Goal: Task Accomplishment & Management: Complete application form

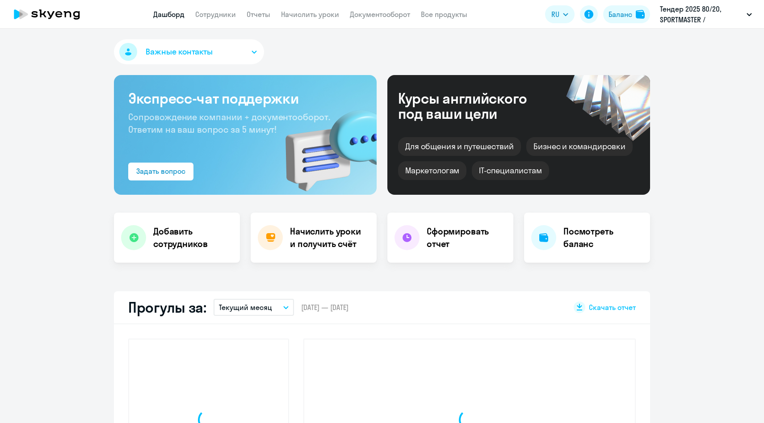
select select "30"
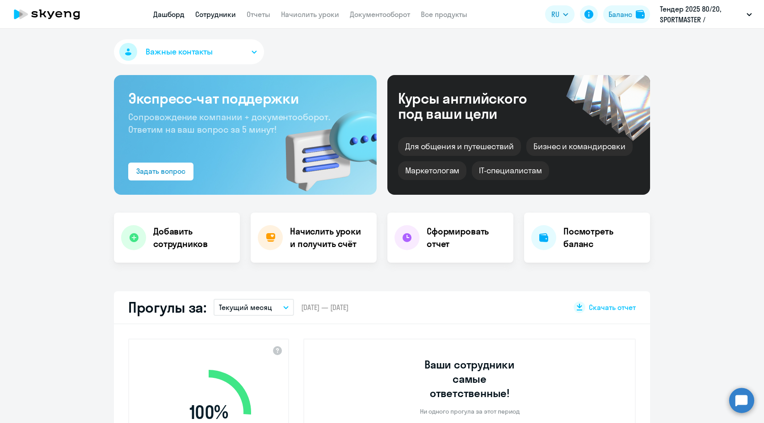
click at [220, 14] on link "Сотрудники" at bounding box center [215, 14] width 41 height 9
select select "30"
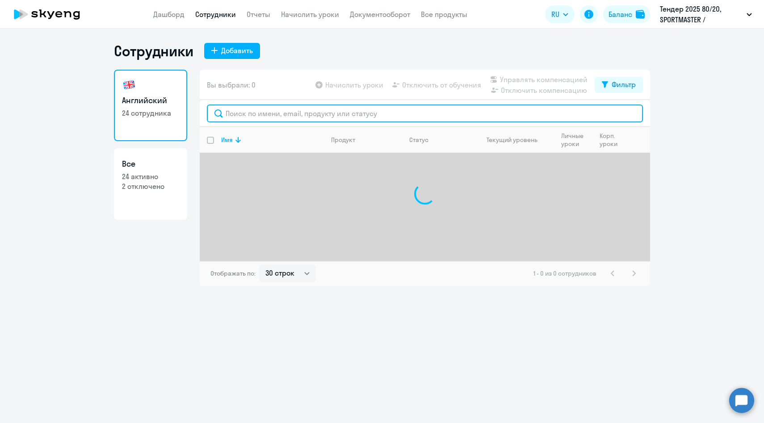
click at [245, 115] on input "text" at bounding box center [425, 114] width 436 height 18
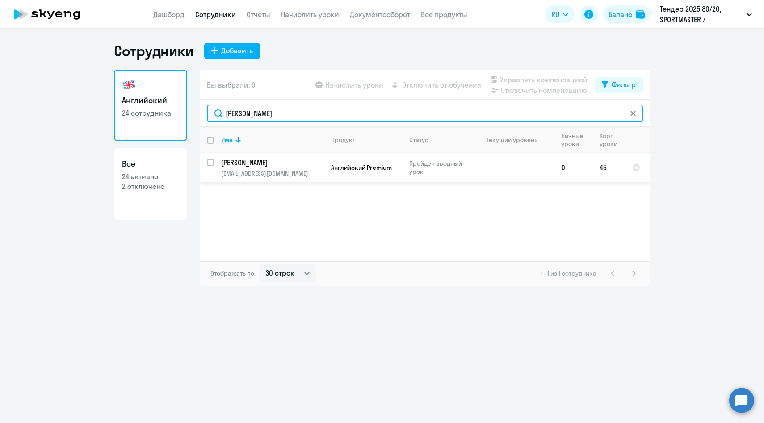
type input "белова"
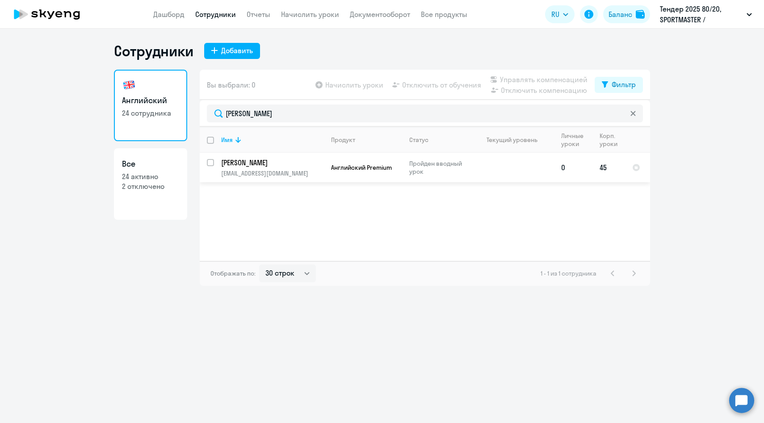
click at [270, 170] on p "ambelvoa@yandex.ru" at bounding box center [272, 173] width 102 height 8
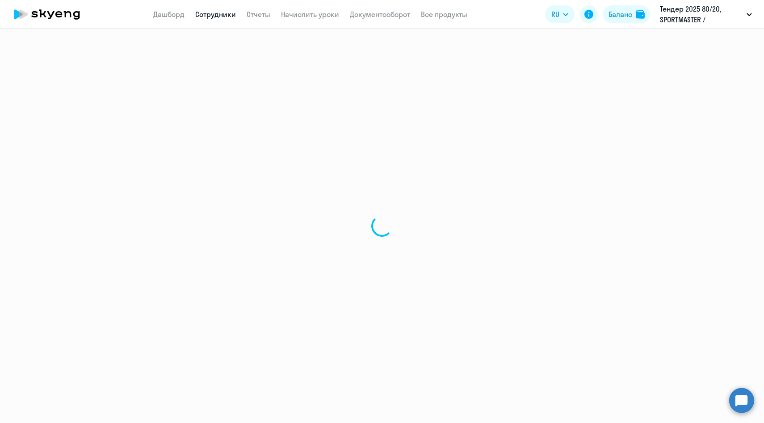
select select "english"
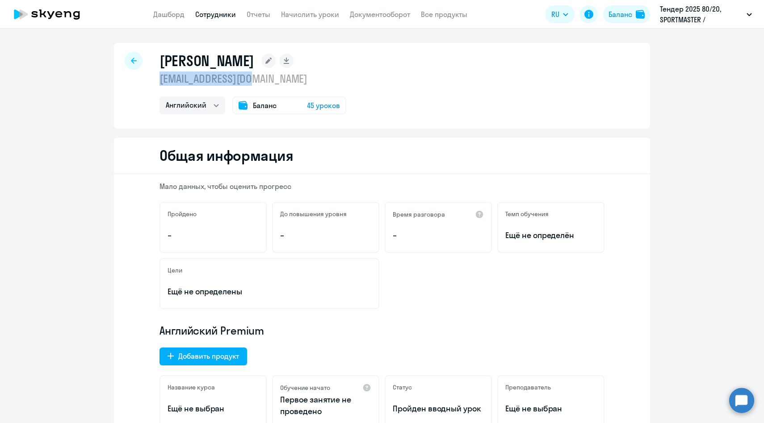
drag, startPoint x: 269, startPoint y: 78, endPoint x: 154, endPoint y: 78, distance: 114.8
click at [154, 78] on div "Белова Анастасия Михайловна ambelvoa@yandex.ru Английский Баланс 45 уроков" at bounding box center [382, 86] width 536 height 86
copy p "ambelvoa@yandex.ru"
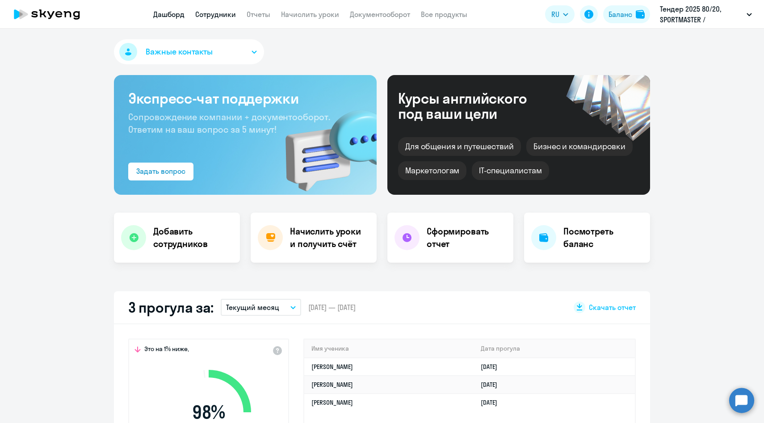
click at [224, 13] on link "Сотрудники" at bounding box center [215, 14] width 41 height 9
select select "30"
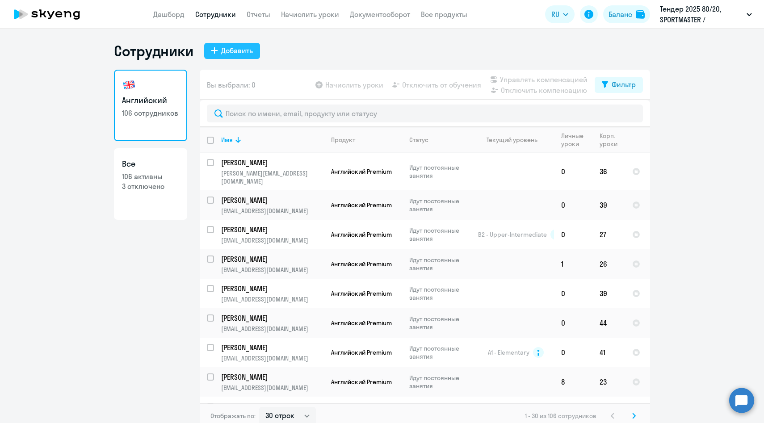
click at [217, 48] on icon at bounding box center [214, 50] width 6 height 6
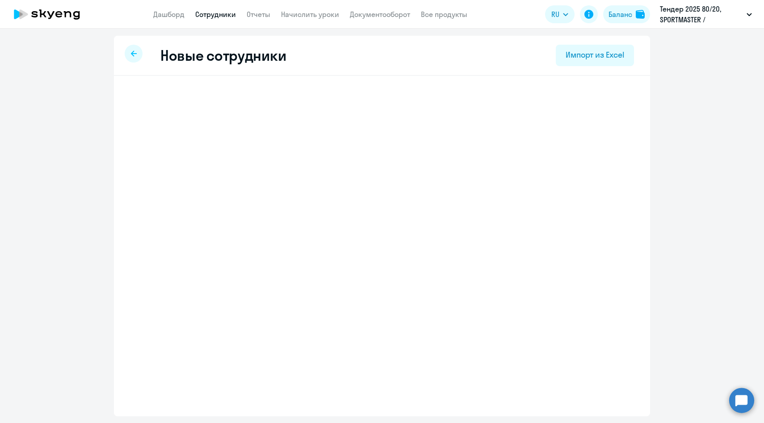
select select "english_adult_not_native_speaker"
select select "3"
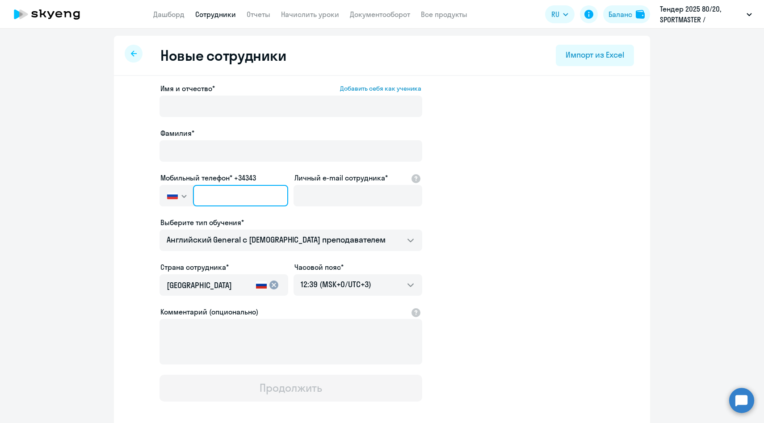
click at [252, 196] on input "text" at bounding box center [240, 195] width 95 height 21
paste input "[PHONE_NUMBER]"
type input "[PHONE_NUMBER]"
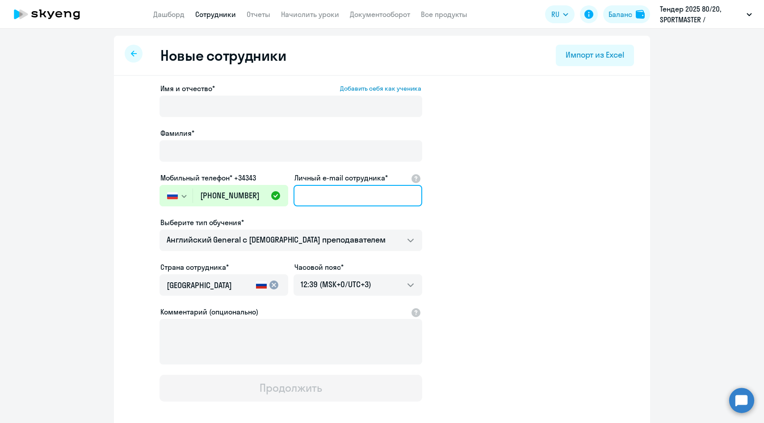
click at [332, 203] on input "Личный e-mail сотрудника*" at bounding box center [358, 195] width 129 height 21
paste input "[EMAIL_ADDRESS][DOMAIN_NAME]"
type input "[EMAIL_ADDRESS][DOMAIN_NAME]"
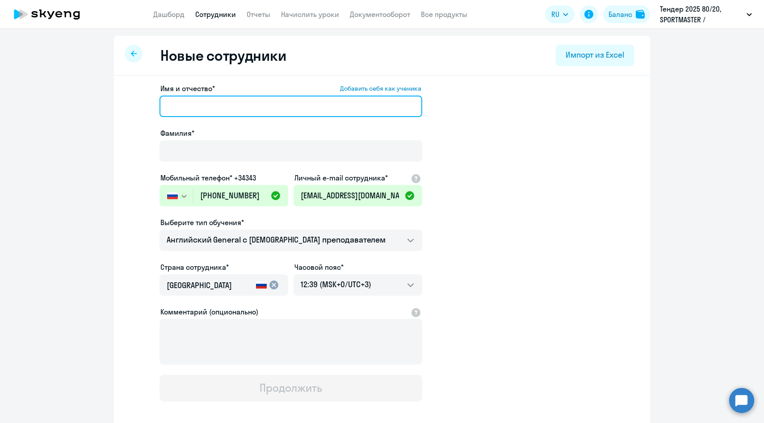
click at [226, 106] on input "Имя и отчество* Добавить себя как ученика" at bounding box center [291, 106] width 263 height 21
paste input "[PERSON_NAME]"
click at [186, 108] on input "[PERSON_NAME]" at bounding box center [291, 106] width 263 height 21
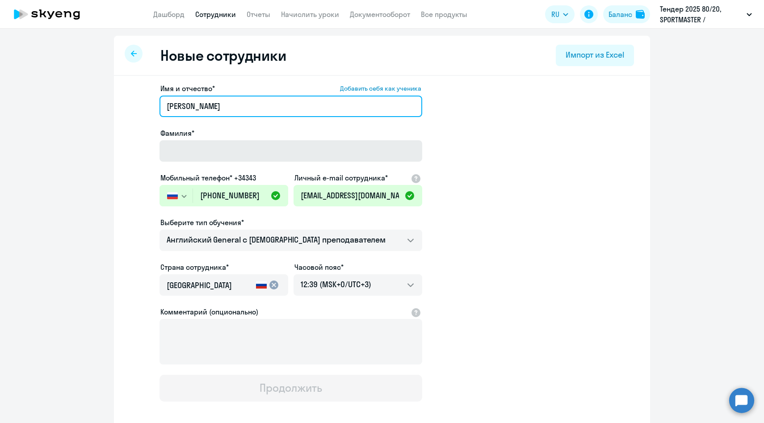
type input "[PERSON_NAME]"
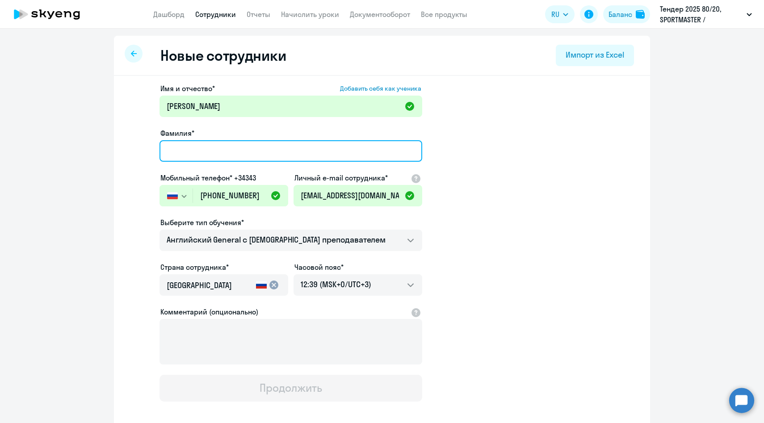
click at [200, 146] on input "Фамилия*" at bounding box center [291, 150] width 263 height 21
paste input "Лисица"
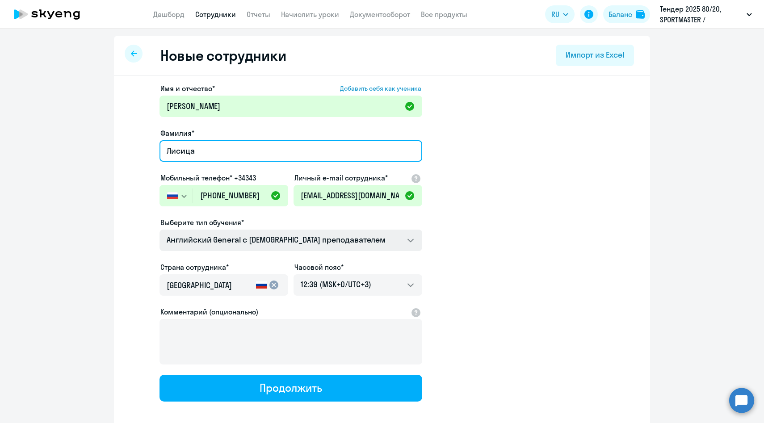
type input "Лисица"
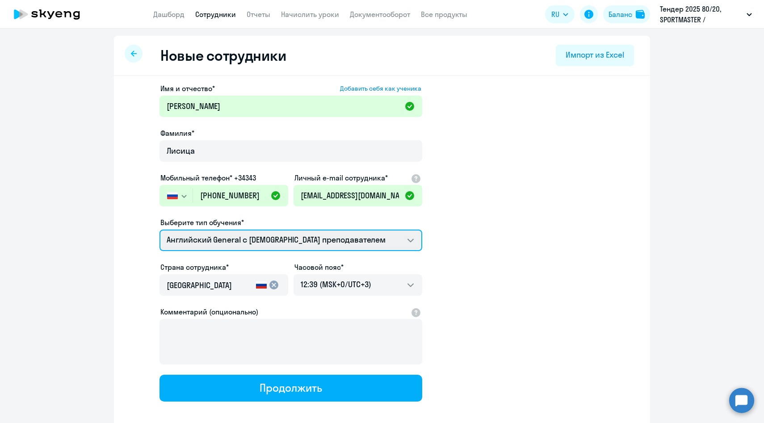
click at [238, 244] on select "Английский General с [DEMOGRAPHIC_DATA] преподавателем Премиум [DEMOGRAPHIC_DAT…" at bounding box center [291, 240] width 263 height 21
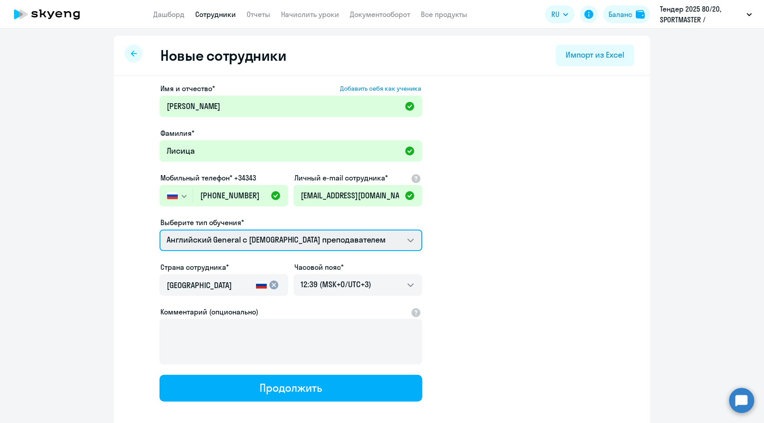
select select "english_adult_not_native_speaker_premium"
click at [160, 230] on select "Английский General с [DEMOGRAPHIC_DATA] преподавателем Премиум [DEMOGRAPHIC_DAT…" at bounding box center [291, 240] width 263 height 21
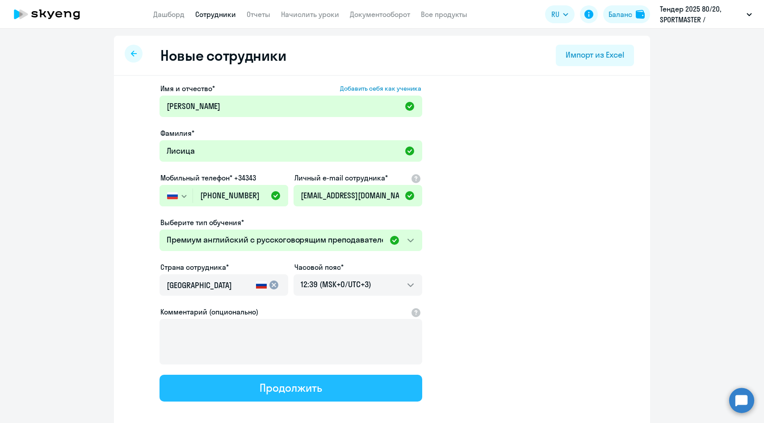
click at [257, 384] on button "Продолжить" at bounding box center [291, 388] width 263 height 27
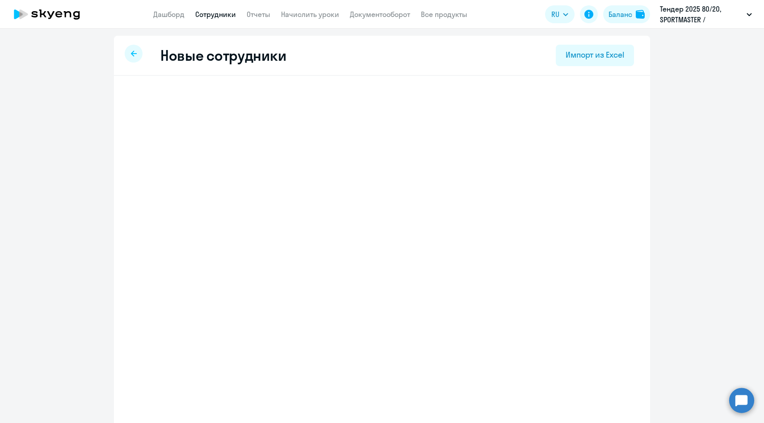
select select "english_adult_not_native_speaker_premium"
select select "3"
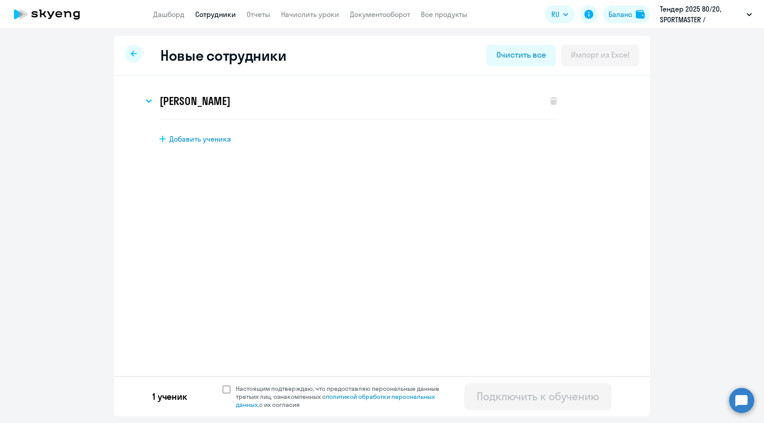
click at [256, 389] on span "Настоящим подтверждаю, что предоставляю персональные данные третьих лиц, ознако…" at bounding box center [343, 397] width 214 height 24
click at [223, 385] on input "Настоящим подтверждаю, что предоставляю персональные данные третьих лиц, ознако…" at bounding box center [222, 384] width 0 height 0
checkbox input "true"
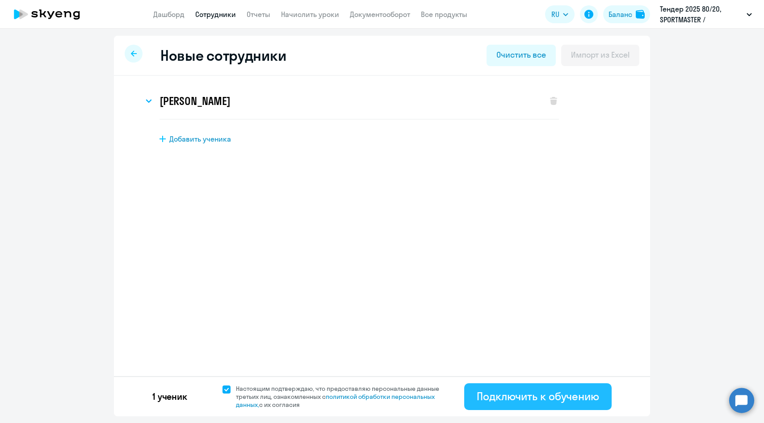
click at [513, 399] on div "Подключить к обучению" at bounding box center [538, 396] width 122 height 14
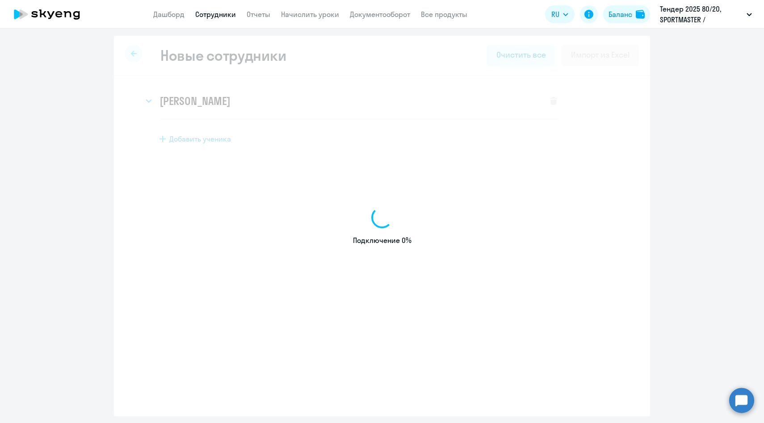
select select "english_adult_not_native_speaker"
select select "3"
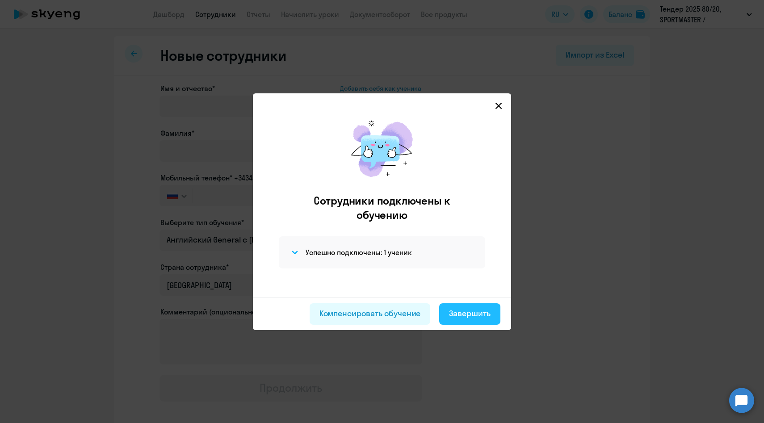
click at [470, 314] on div "Завершить" at bounding box center [470, 314] width 42 height 12
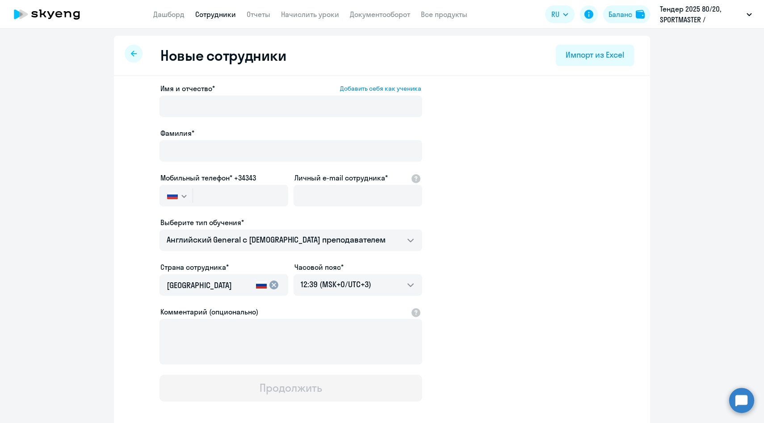
select select "30"
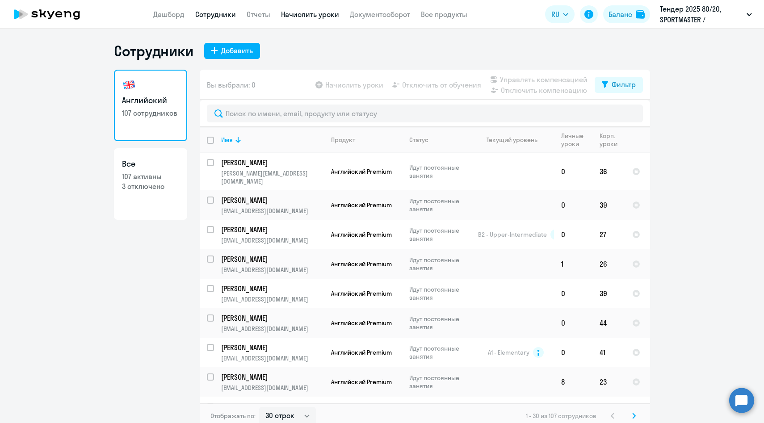
click at [326, 12] on link "Начислить уроки" at bounding box center [310, 14] width 58 height 9
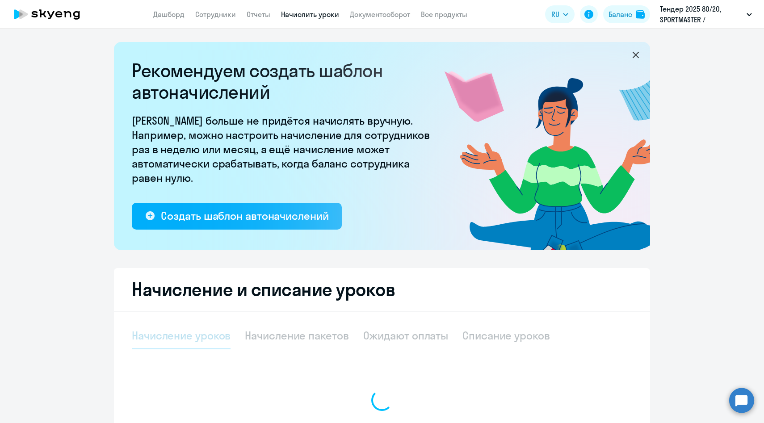
select select "10"
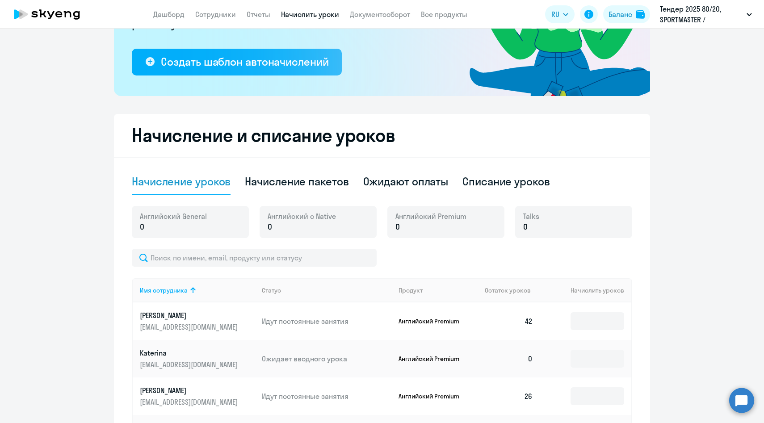
scroll to position [155, 0]
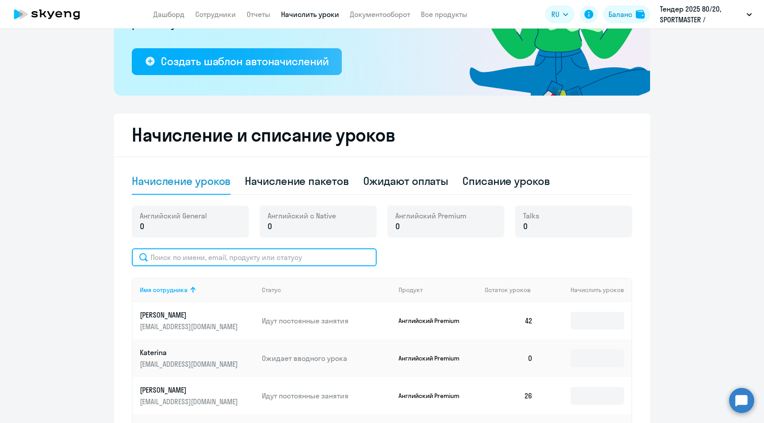
click at [294, 255] on input "text" at bounding box center [254, 257] width 245 height 18
paste input "Лисица"
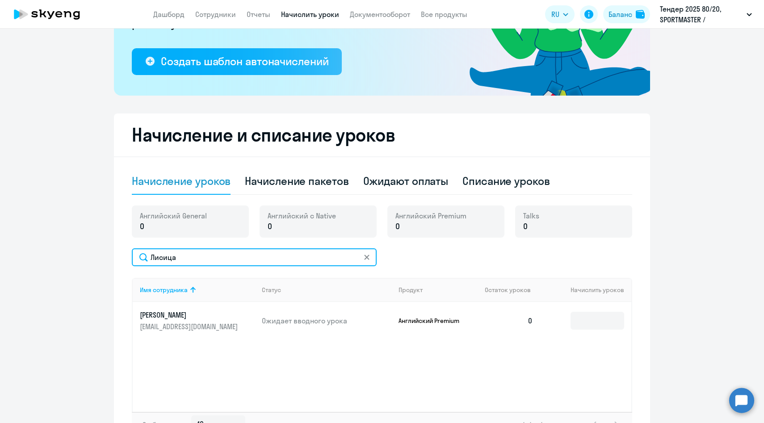
type input "Лисица"
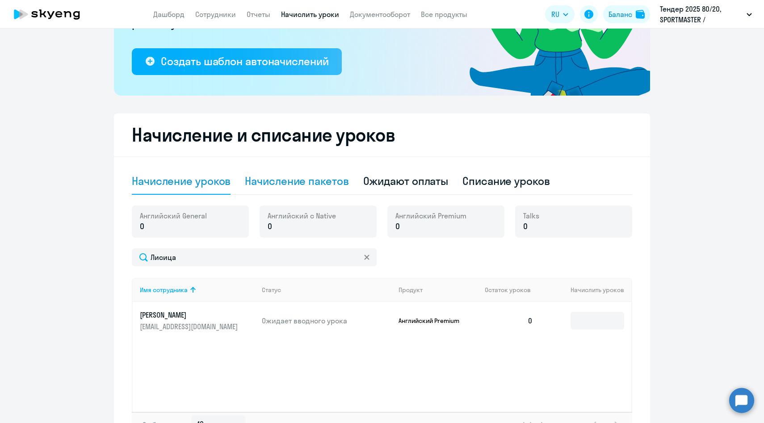
click at [304, 186] on div "Начисление пакетов" at bounding box center [297, 181] width 104 height 14
select select "10"
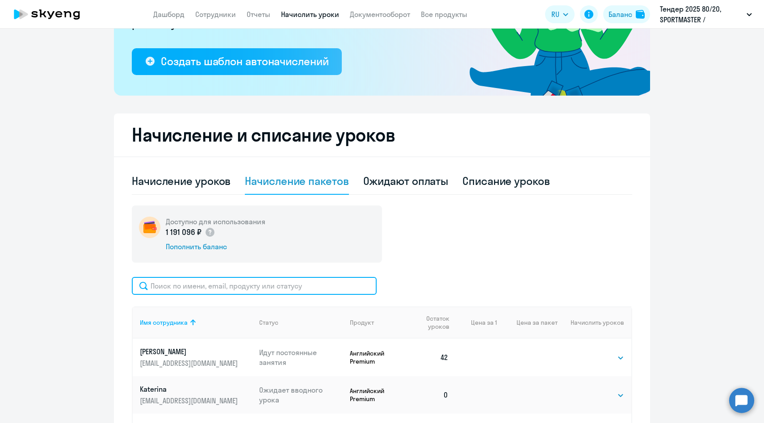
click at [230, 281] on input "text" at bounding box center [254, 286] width 245 height 18
paste input "Лисица"
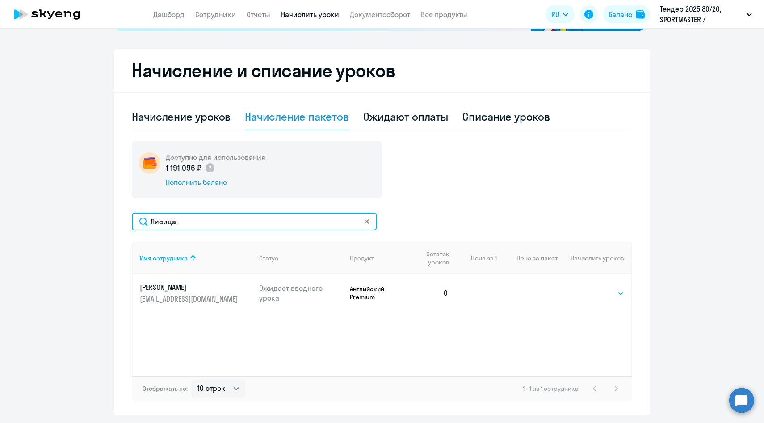
scroll to position [230, 0]
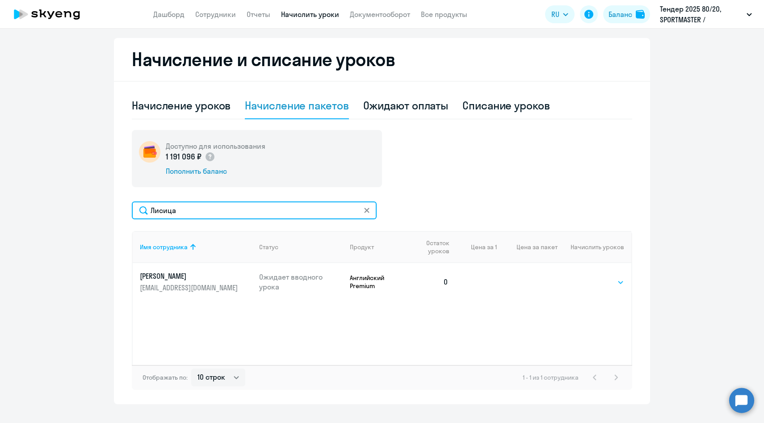
type input "Лисица"
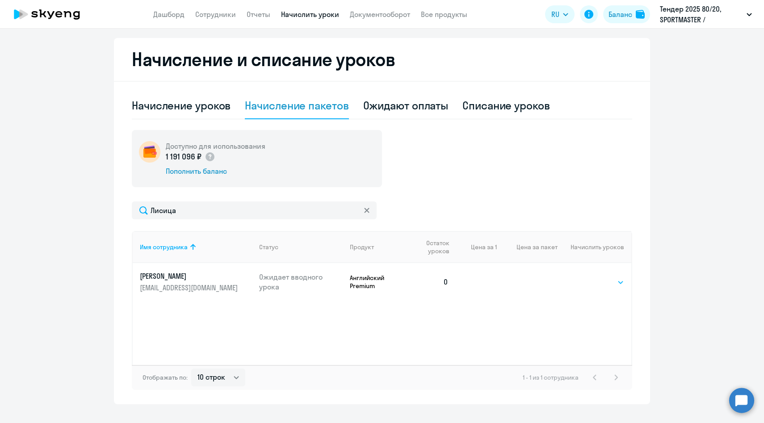
click at [612, 283] on select "Выбрать 4 6 8 14 16 32 64 96 128" at bounding box center [606, 282] width 37 height 11
select select "64"
click at [588, 277] on select "Выбрать 4 6 8 14 16 32 64 96 128" at bounding box center [606, 282] width 37 height 11
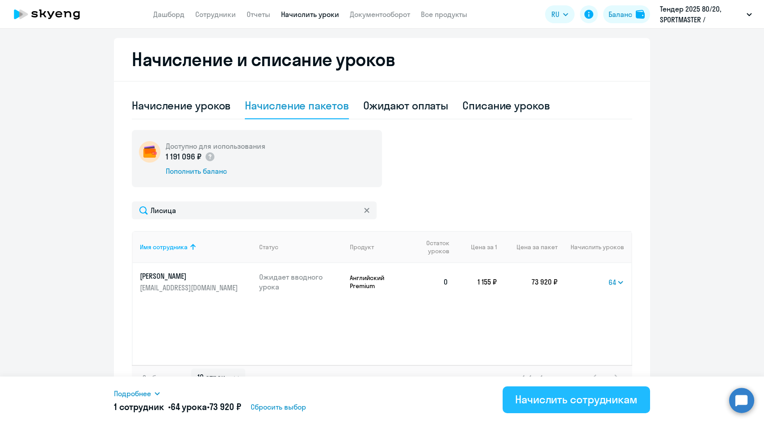
click at [541, 398] on div "Начислить сотрудникам" at bounding box center [576, 399] width 122 height 14
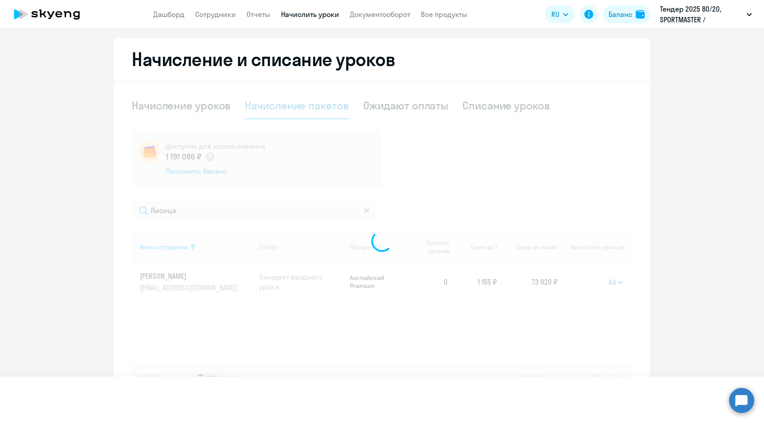
select select
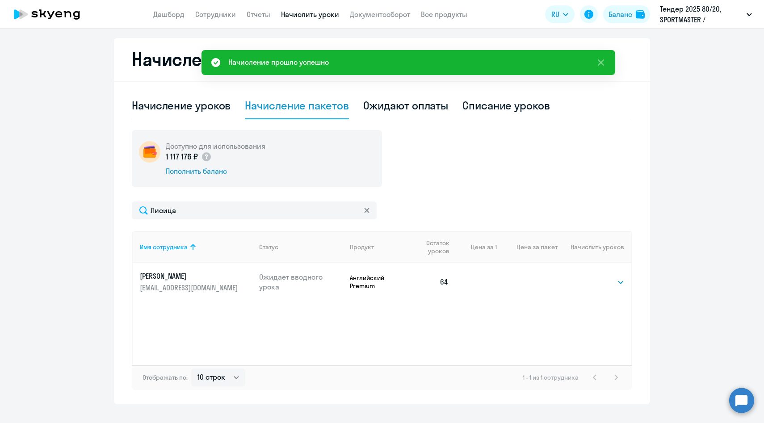
click at [491, 105] on div "Списание уроков" at bounding box center [506, 105] width 88 height 14
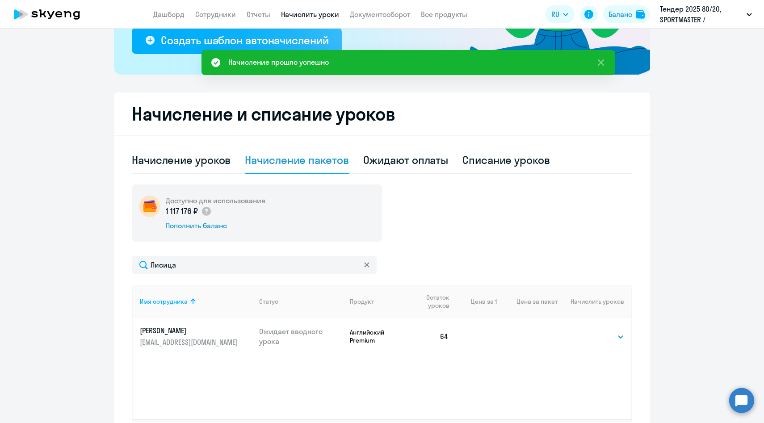
select select "10"
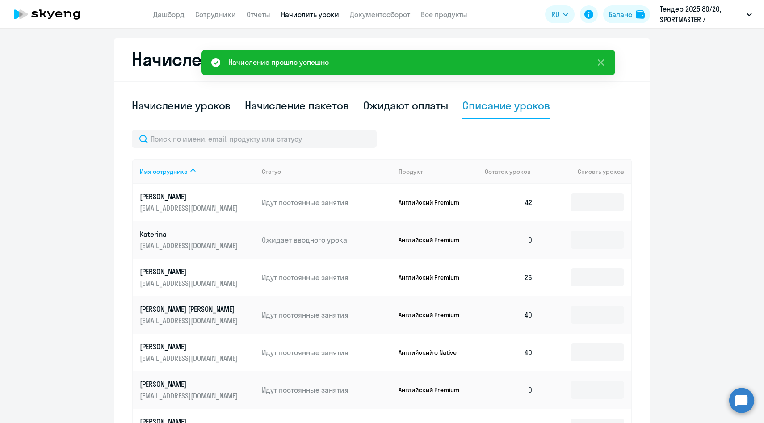
click at [282, 199] on p "Идут постоянные занятия" at bounding box center [327, 202] width 130 height 10
click at [274, 150] on div "Имя сотрудника Статус Продукт Остаток уроков Списать уроков [PERSON_NAME] [PERS…" at bounding box center [382, 357] width 500 height 454
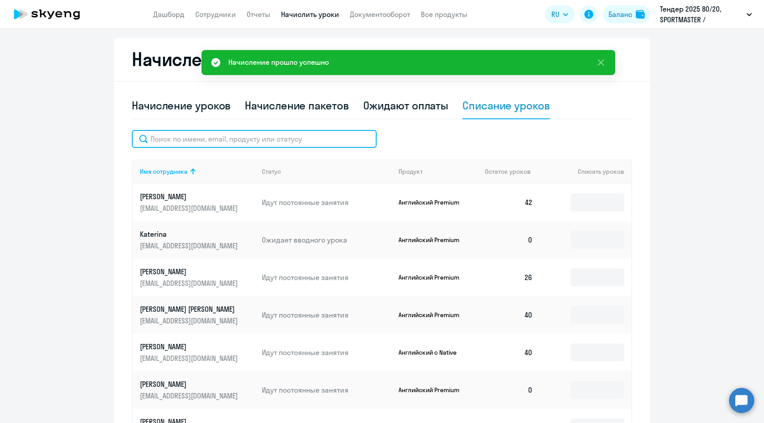
click at [273, 146] on input "text" at bounding box center [254, 139] width 245 height 18
paste input "Лисица"
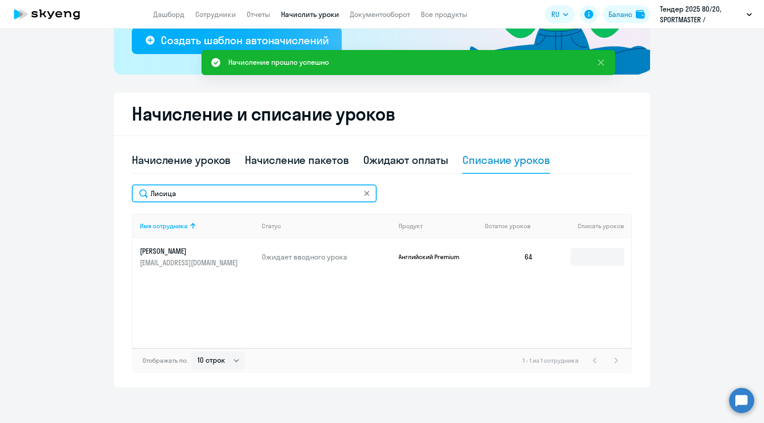
scroll to position [176, 0]
type input "Лисица"
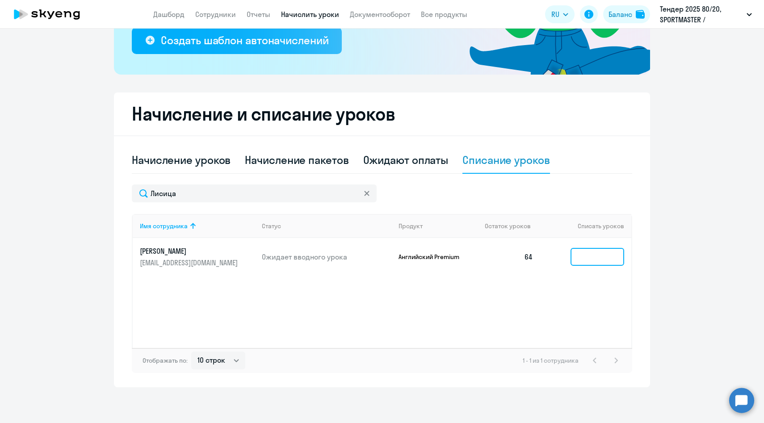
click at [595, 261] on input at bounding box center [598, 257] width 54 height 18
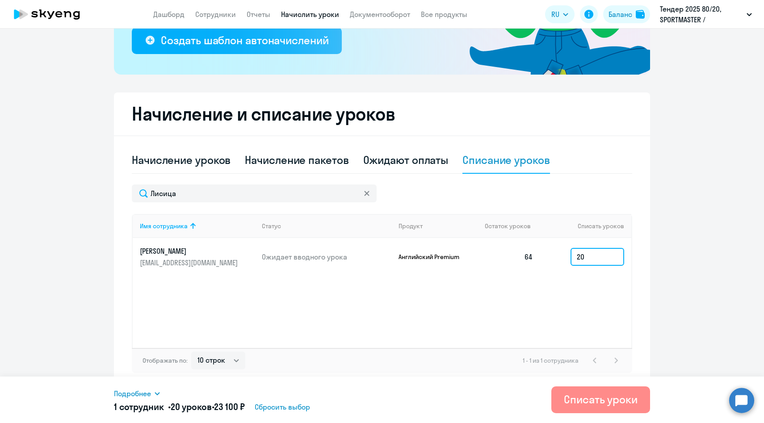
type input "20"
click at [564, 407] on button "Списать уроки" at bounding box center [600, 399] width 99 height 27
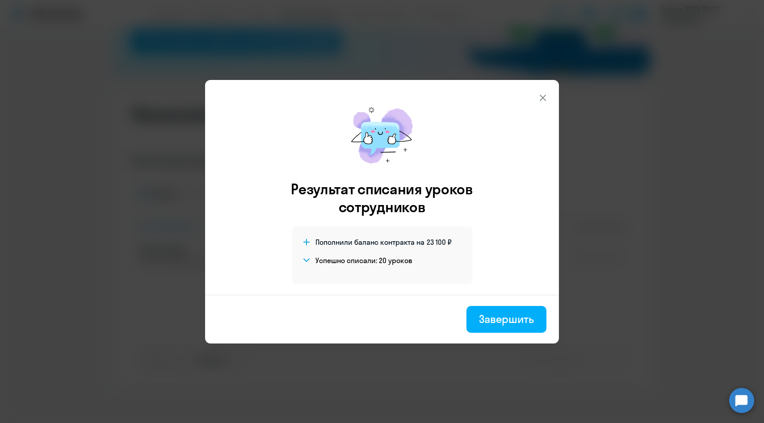
click at [489, 323] on div "Завершить" at bounding box center [506, 319] width 55 height 14
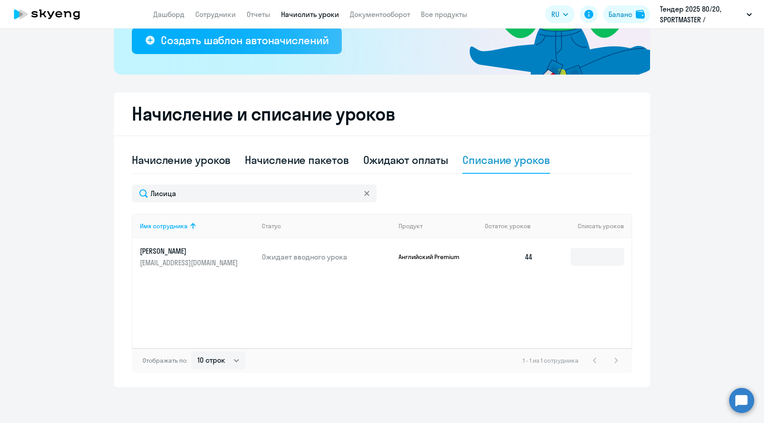
click at [198, 258] on p "[EMAIL_ADDRESS][DOMAIN_NAME]" at bounding box center [190, 263] width 100 height 10
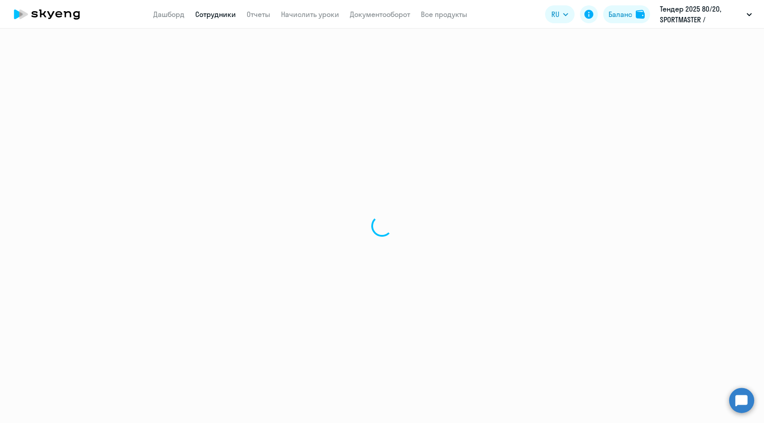
select select "english"
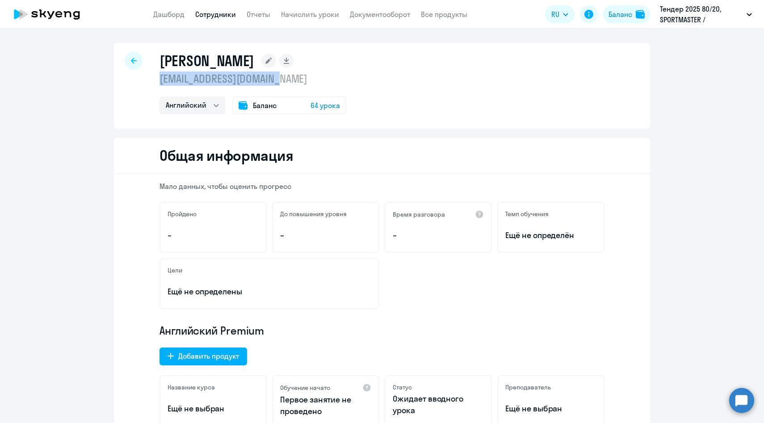
drag, startPoint x: 278, startPoint y: 80, endPoint x: 158, endPoint y: 80, distance: 119.7
click at [158, 80] on div "[PERSON_NAME] [EMAIL_ADDRESS][DOMAIN_NAME] Английский Баланс 64 урока" at bounding box center [382, 86] width 536 height 86
copy p "[EMAIL_ADDRESS][DOMAIN_NAME]"
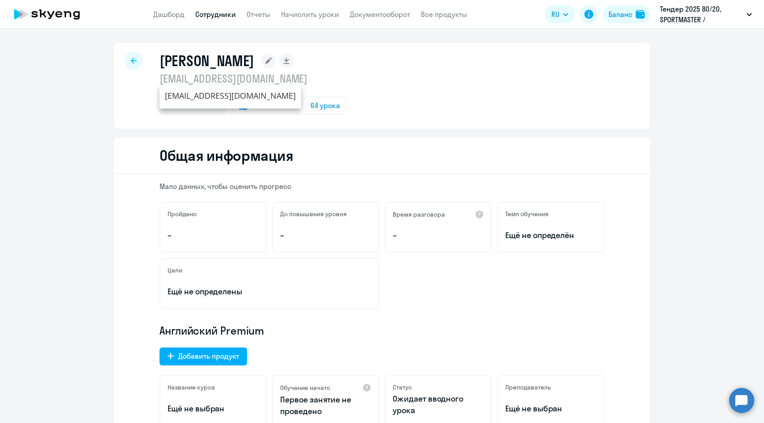
click at [217, 12] on link "Сотрудники" at bounding box center [215, 14] width 41 height 9
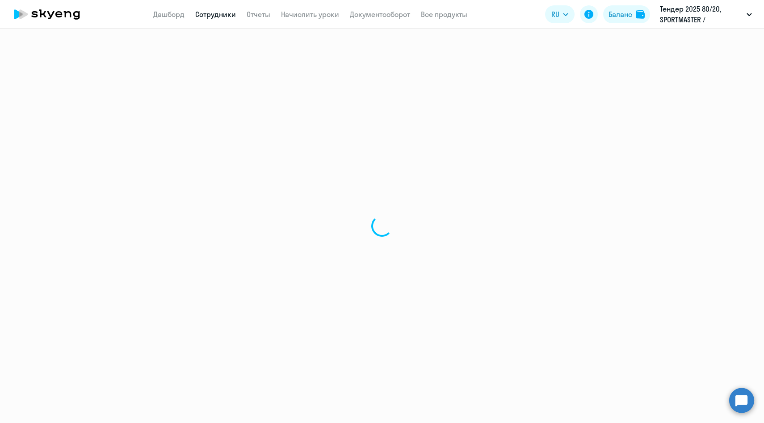
select select "30"
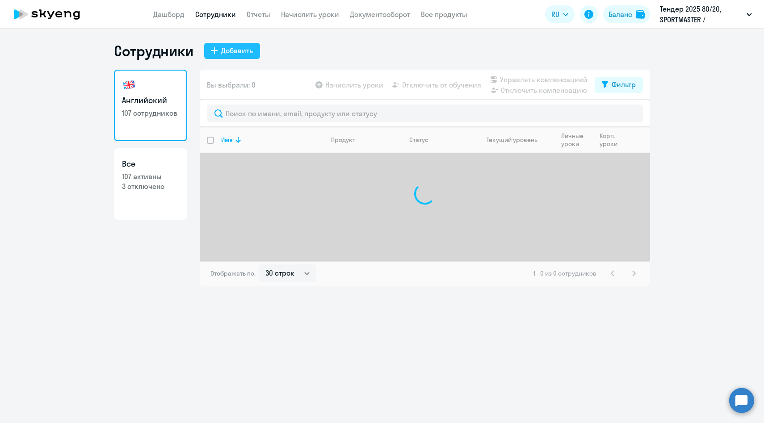
click at [231, 47] on div "Добавить" at bounding box center [237, 50] width 32 height 11
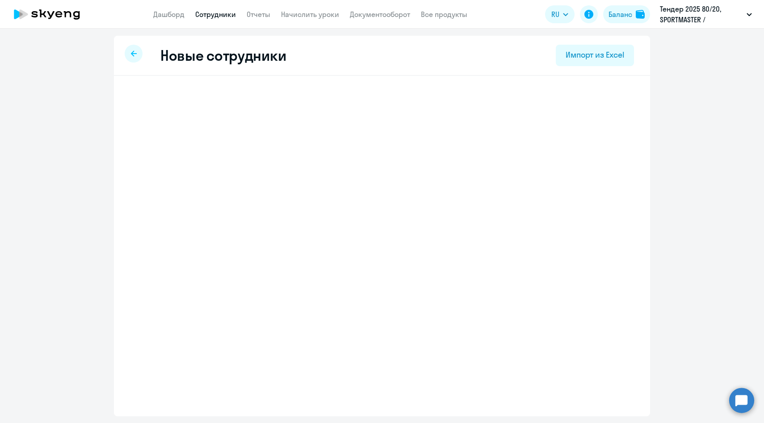
select select "english_adult_not_native_speaker"
select select "3"
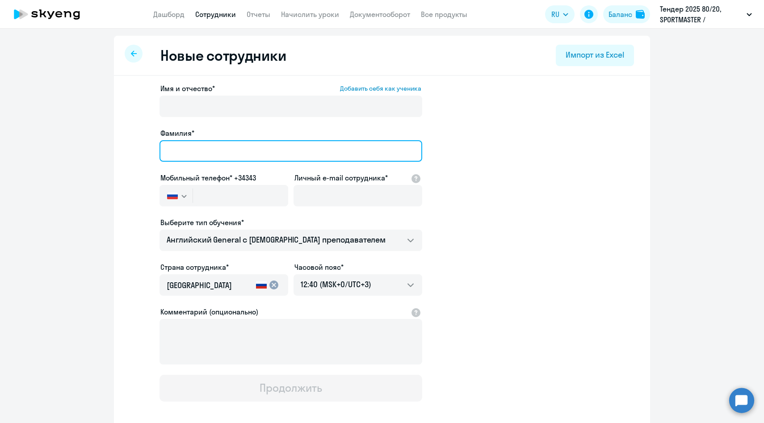
click at [234, 151] on input "Фамилия*" at bounding box center [291, 150] width 263 height 21
paste input "[PERSON_NAME]"
type input "[PERSON_NAME]"
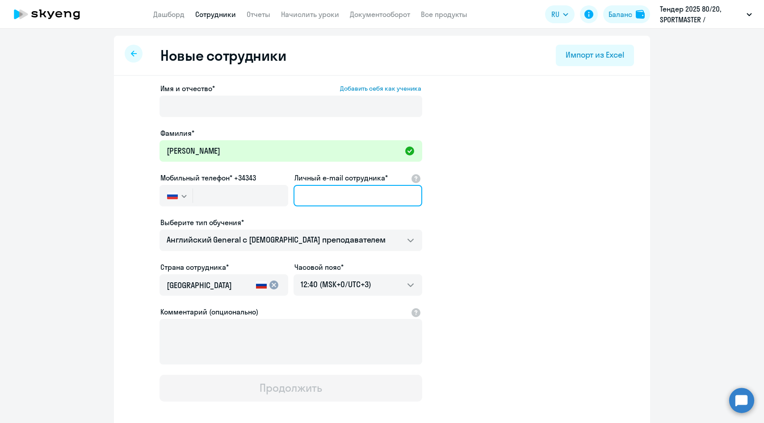
click at [317, 192] on input "Личный e-mail сотрудника*" at bounding box center [358, 195] width 129 height 21
paste input "[EMAIL_ADDRESS][DOMAIN_NAME]"
type input "[EMAIL_ADDRESS][DOMAIN_NAME]"
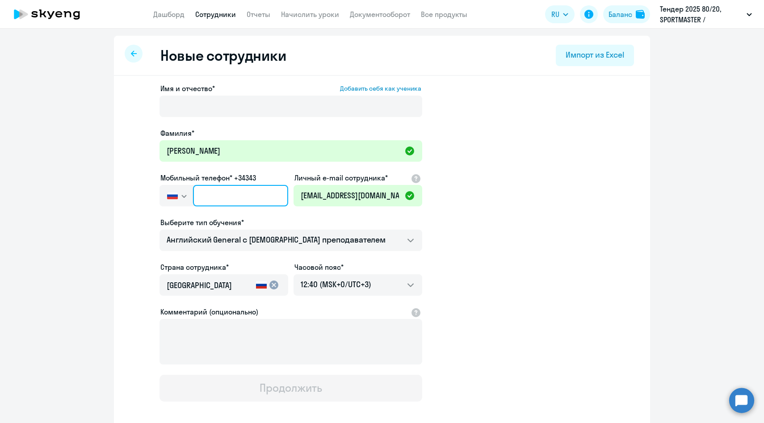
click at [223, 200] on input "text" at bounding box center [240, 195] width 95 height 21
paste input "[PHONE_NUMBER]"
type input "[PHONE_NUMBER]"
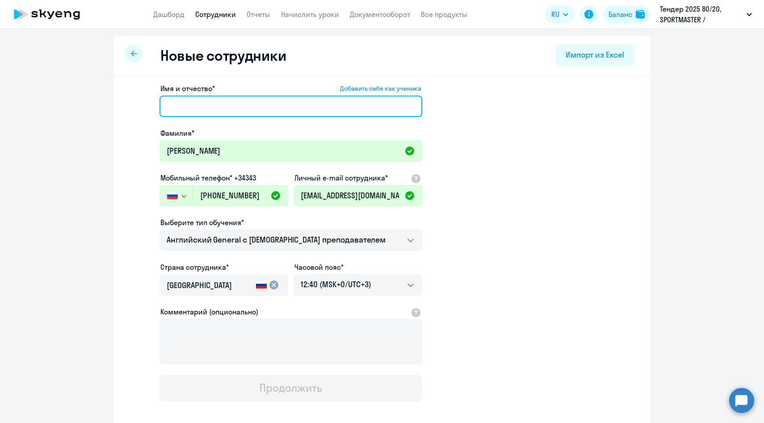
click at [234, 113] on input "Имя и отчество* Добавить себя как ученика" at bounding box center [291, 106] width 263 height 21
paste input "[PERSON_NAME]"
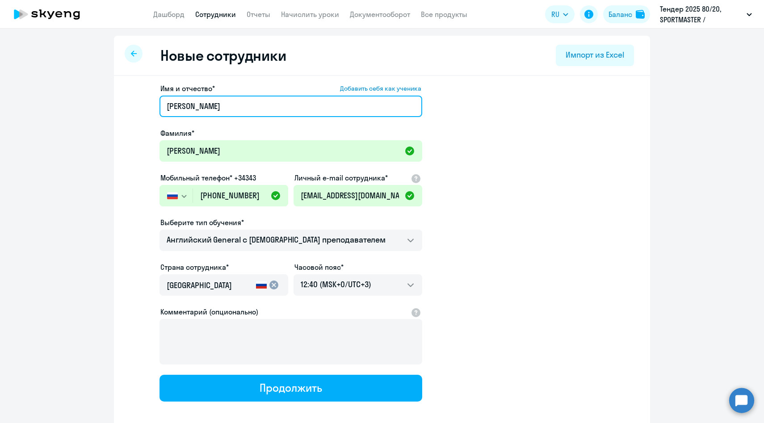
drag, startPoint x: 202, startPoint y: 105, endPoint x: 125, endPoint y: 103, distance: 76.4
click at [125, 103] on div "Имя и отчество* Добавить себя как ученика [PERSON_NAME]* [PERSON_NAME] телефон*…" at bounding box center [382, 272] width 536 height 393
type input "Дарья"
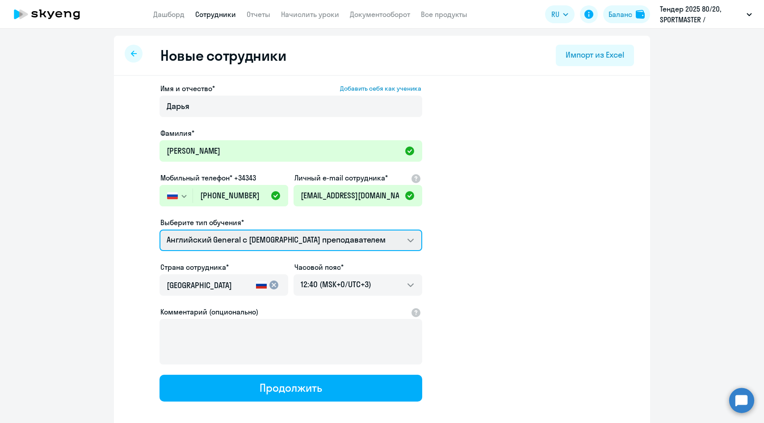
click at [266, 241] on select "Английский General с [DEMOGRAPHIC_DATA] преподавателем Премиум [DEMOGRAPHIC_DAT…" at bounding box center [291, 240] width 263 height 21
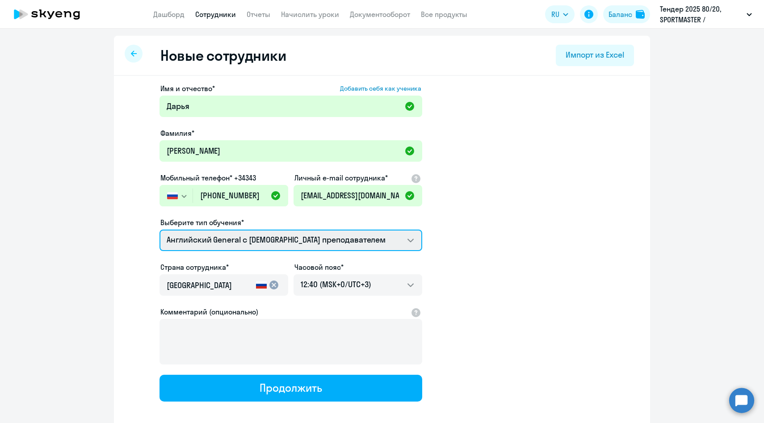
select select "english_adult_not_native_speaker_premium"
click at [160, 230] on select "Английский General с [DEMOGRAPHIC_DATA] преподавателем Премиум [DEMOGRAPHIC_DAT…" at bounding box center [291, 240] width 263 height 21
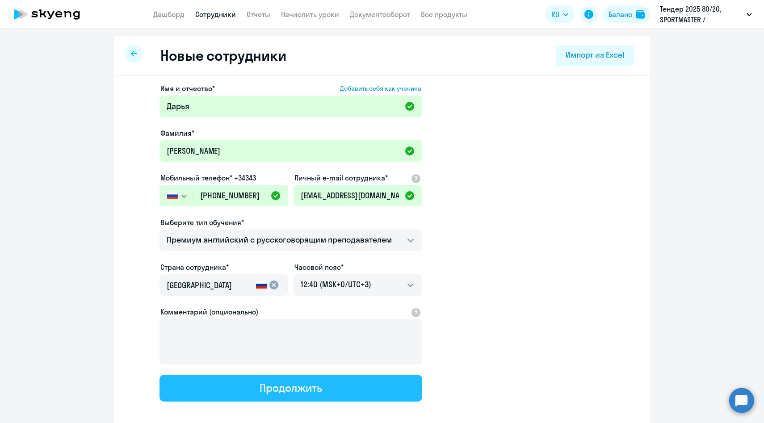
click at [235, 383] on button "Продолжить" at bounding box center [291, 388] width 263 height 27
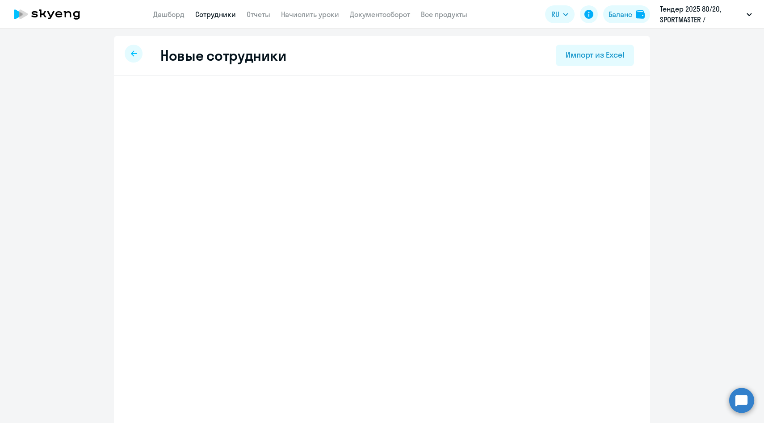
select select "english_adult_not_native_speaker_premium"
select select "3"
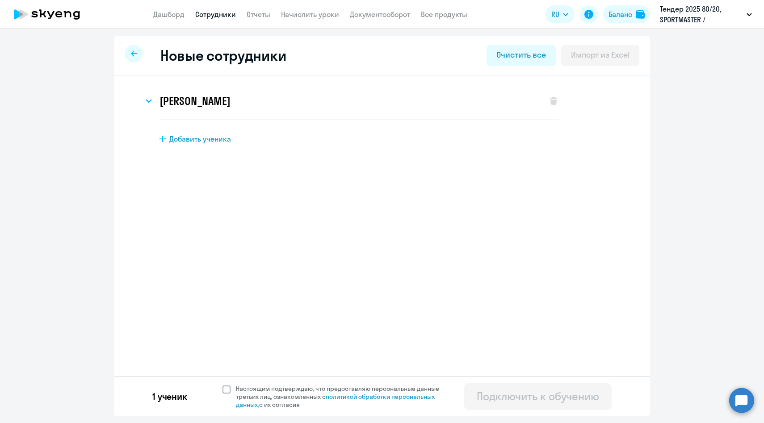
click at [245, 391] on span "Настоящим подтверждаю, что предоставляю персональные данные третьих лиц, ознако…" at bounding box center [343, 397] width 214 height 24
click at [223, 385] on input "Настоящим подтверждаю, что предоставляю персональные данные третьих лиц, ознако…" at bounding box center [222, 384] width 0 height 0
checkbox input "true"
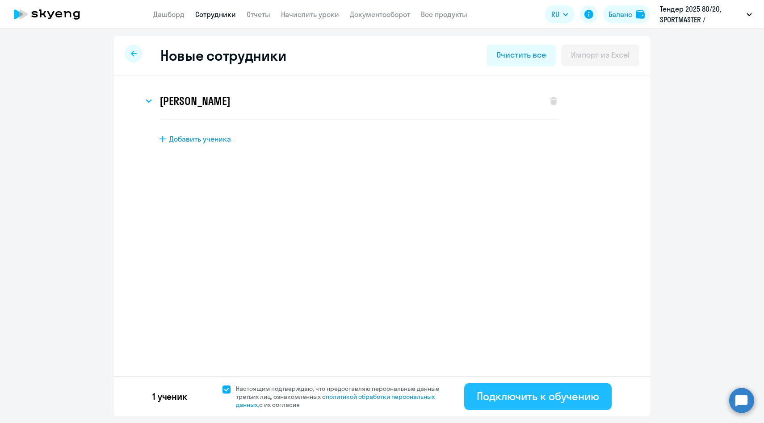
click at [530, 394] on div "Подключить к обучению" at bounding box center [538, 396] width 122 height 14
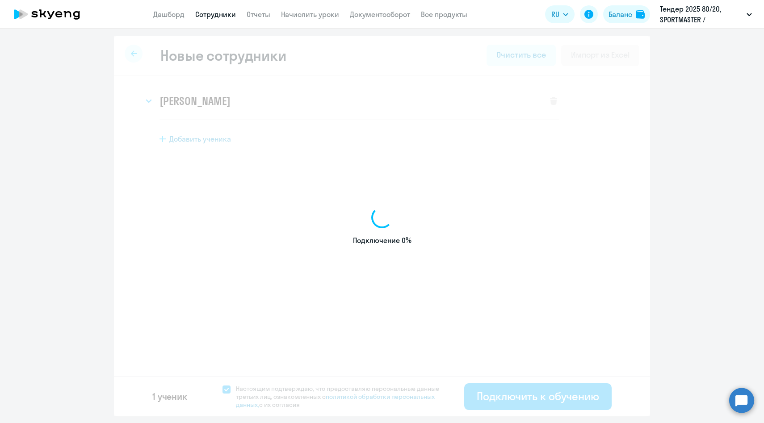
select select "english_adult_not_native_speaker_premium"
select select "3"
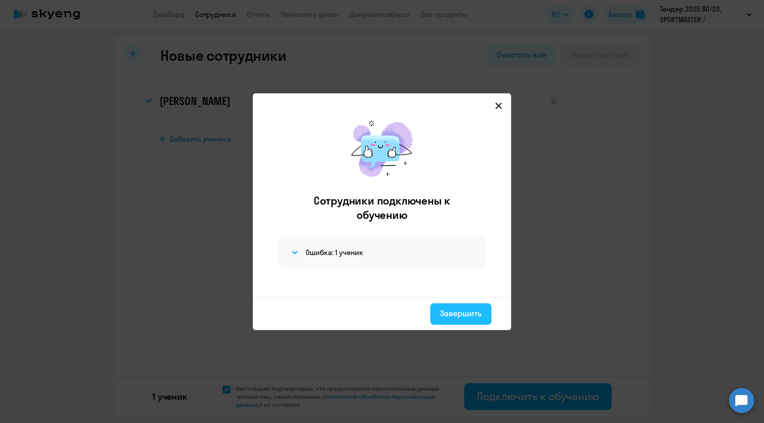
click at [444, 320] on button "Завершить" at bounding box center [460, 313] width 61 height 21
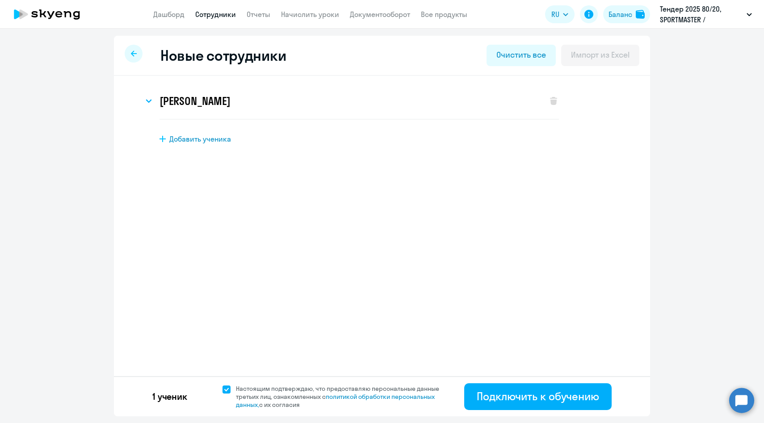
click at [301, 19] on app-menu-item-link "Начислить уроки" at bounding box center [310, 14] width 58 height 11
click at [301, 17] on link "Начислить уроки" at bounding box center [310, 14] width 58 height 9
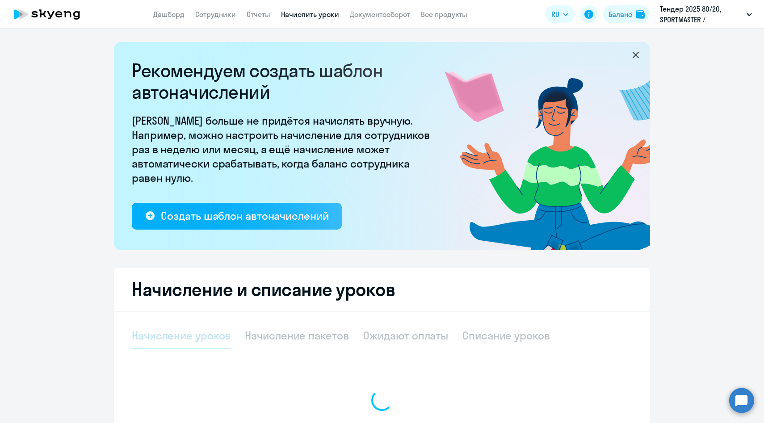
select select "10"
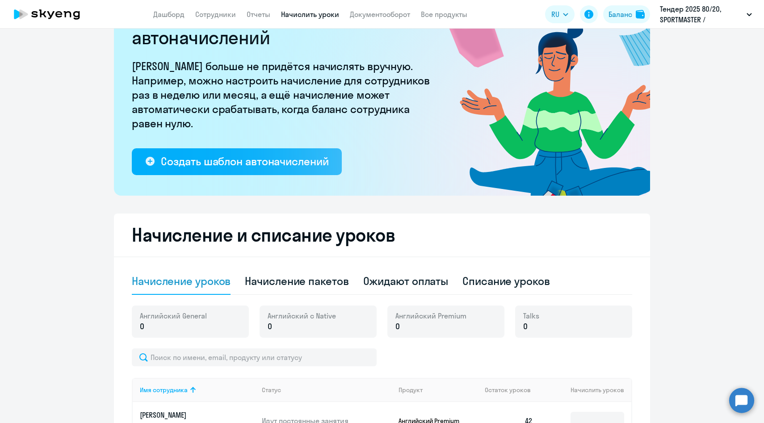
scroll to position [143, 0]
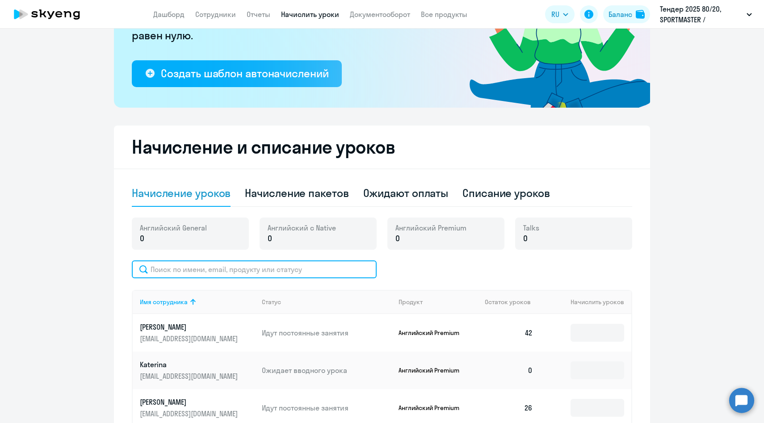
click at [222, 274] on input "text" at bounding box center [254, 269] width 245 height 18
paste input "79057817793"
type input "79057817793"
paste input "[PERSON_NAME]"
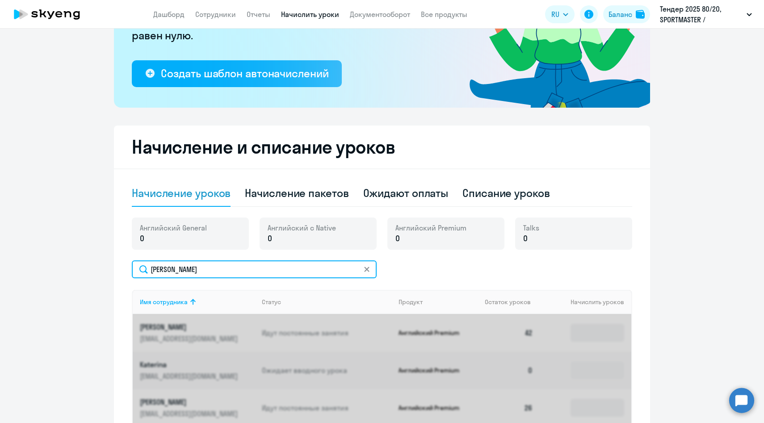
click at [192, 269] on input "[PERSON_NAME]" at bounding box center [254, 269] width 245 height 18
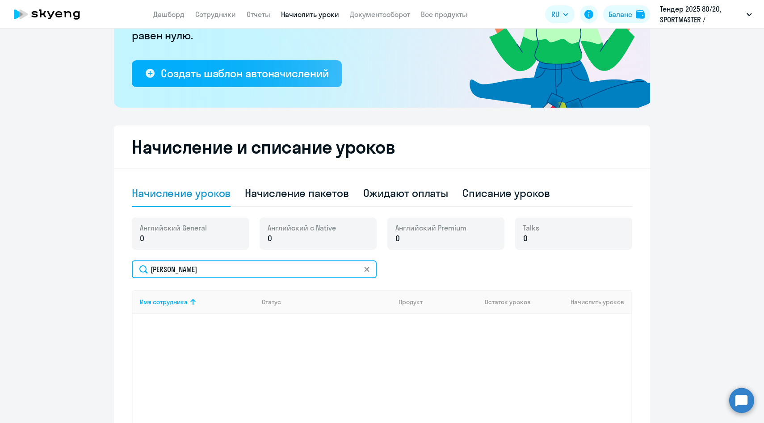
click at [192, 269] on input "[PERSON_NAME]" at bounding box center [254, 269] width 245 height 18
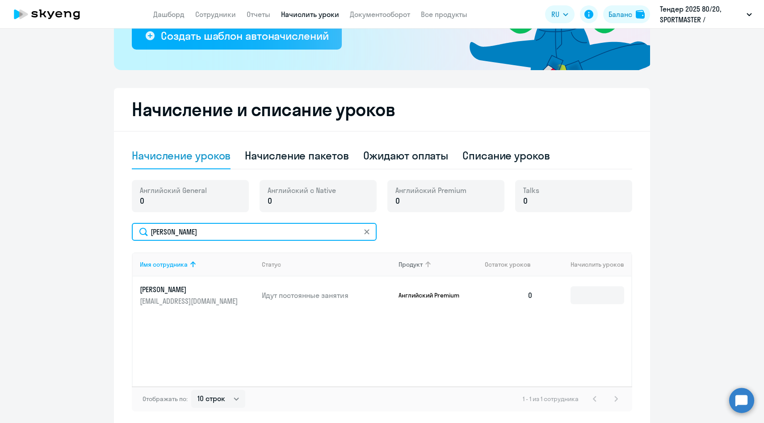
scroll to position [214, 0]
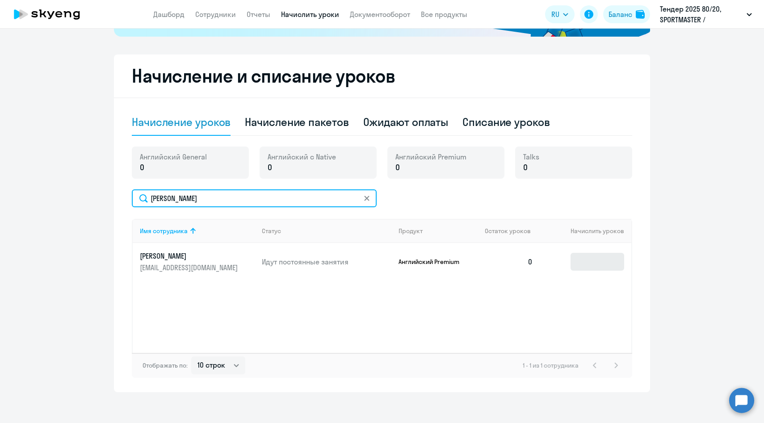
type input "[PERSON_NAME]"
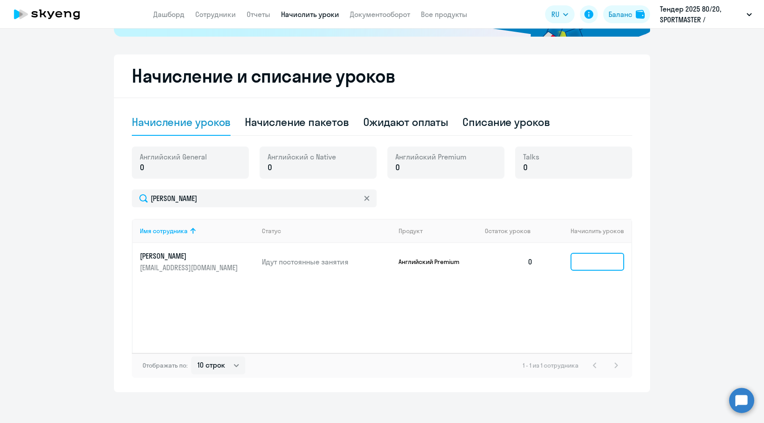
click at [599, 261] on input at bounding box center [598, 262] width 54 height 18
click at [308, 120] on div "Начисление пакетов" at bounding box center [297, 122] width 104 height 14
select select "10"
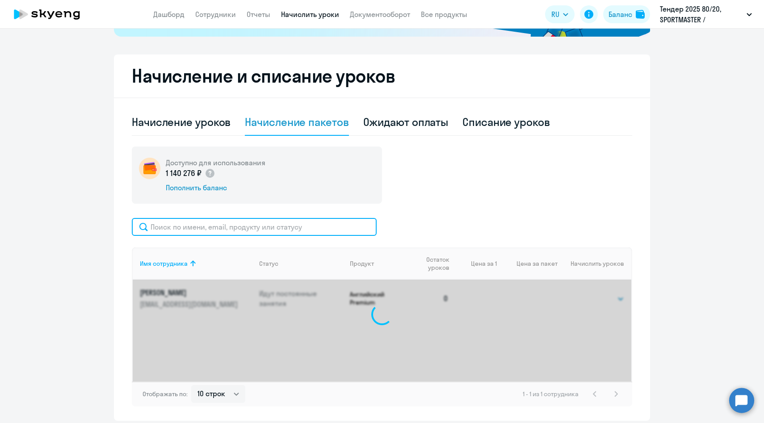
click at [234, 231] on input "text" at bounding box center [254, 227] width 245 height 18
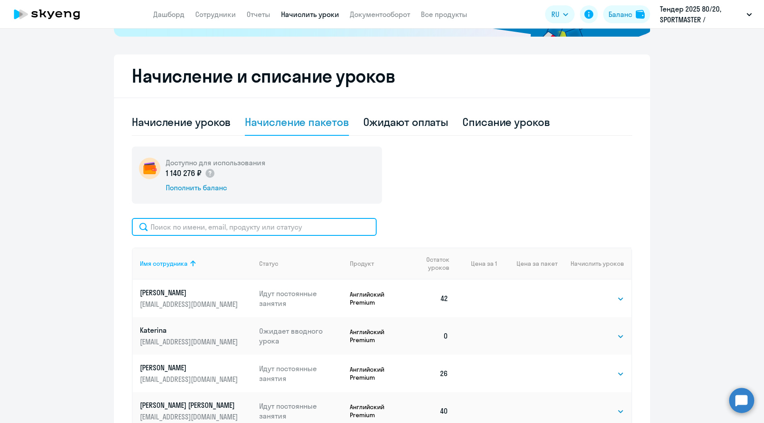
paste input "[PERSON_NAME]"
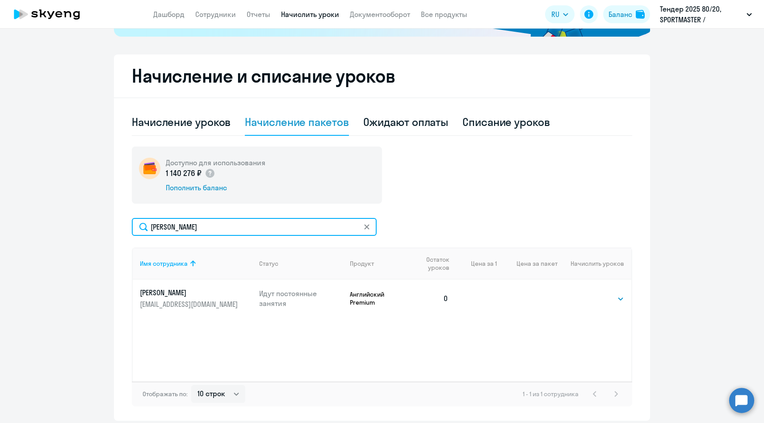
type input "[PERSON_NAME]"
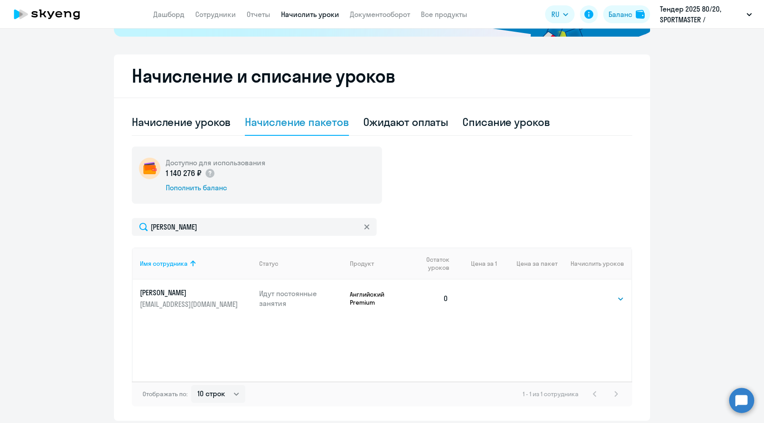
click at [585, 302] on td "Выбрать 4 6 8 14 16 32 64 96 128 Выбрать" at bounding box center [595, 299] width 74 height 38
click at [590, 302] on select "Выбрать 4 6 8 14 16 32 64 96 128" at bounding box center [606, 299] width 37 height 11
select select "64"
click at [588, 294] on select "Выбрать 4 6 8 14 16 32 64 96 128" at bounding box center [606, 299] width 37 height 11
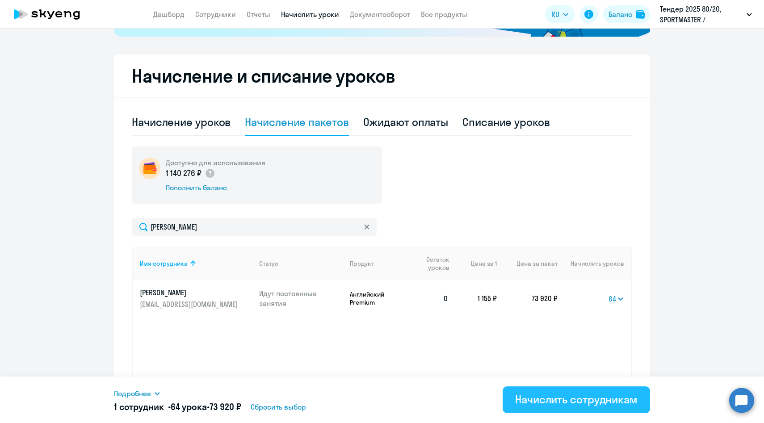
click at [539, 400] on div "Начислить сотрудникам" at bounding box center [576, 399] width 122 height 14
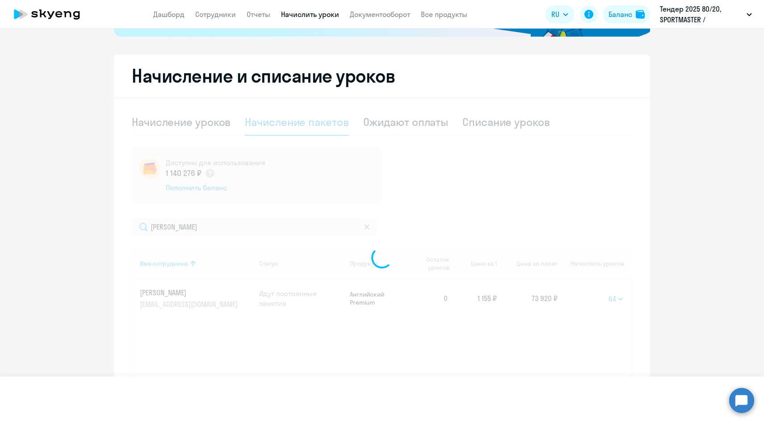
select select
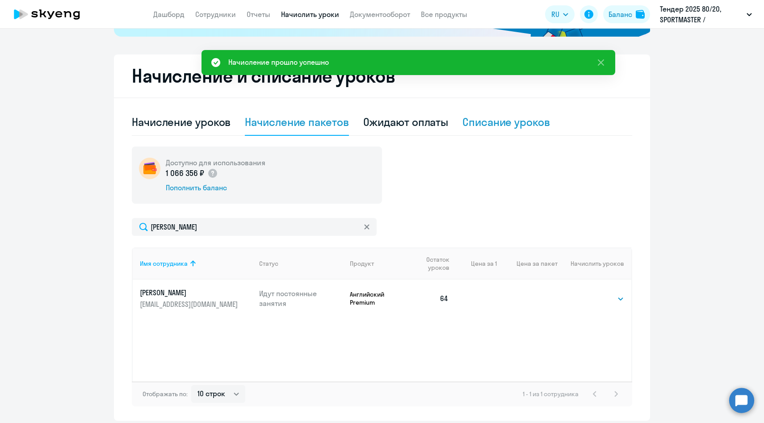
click at [488, 123] on div "Списание уроков" at bounding box center [506, 122] width 88 height 14
select select "10"
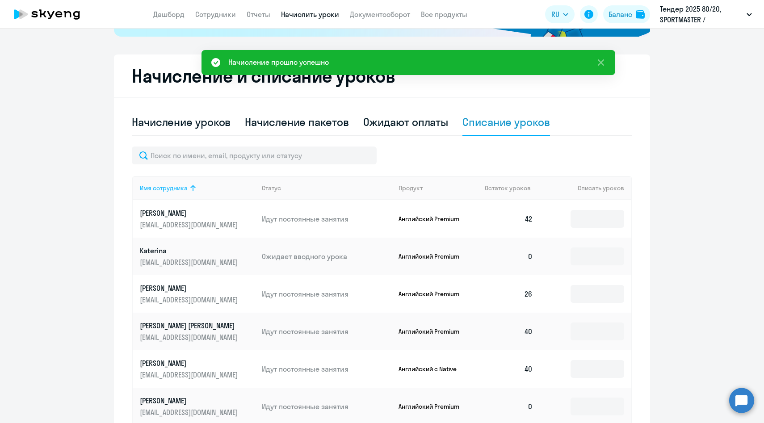
click at [209, 192] on th "Имя сотрудника" at bounding box center [194, 188] width 122 height 24
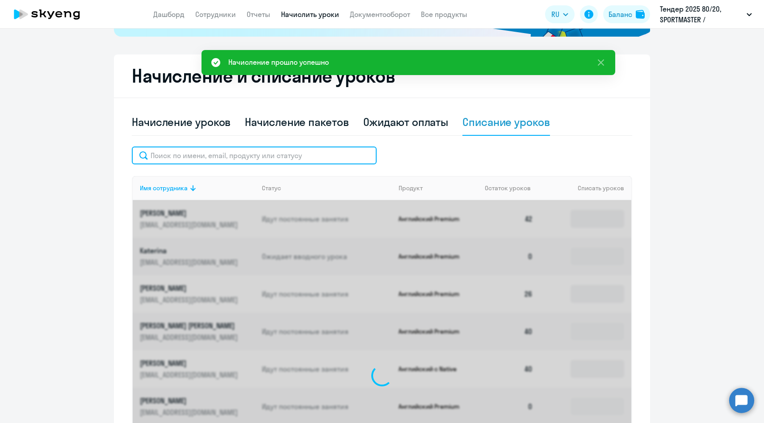
click at [202, 155] on input "text" at bounding box center [254, 156] width 245 height 18
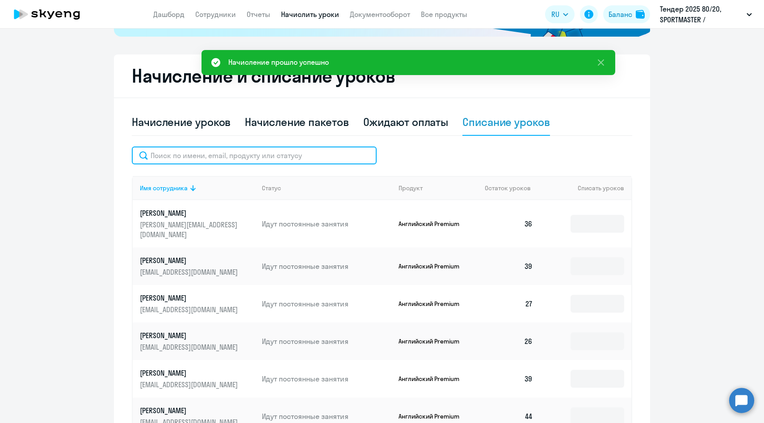
paste input "[PERSON_NAME]"
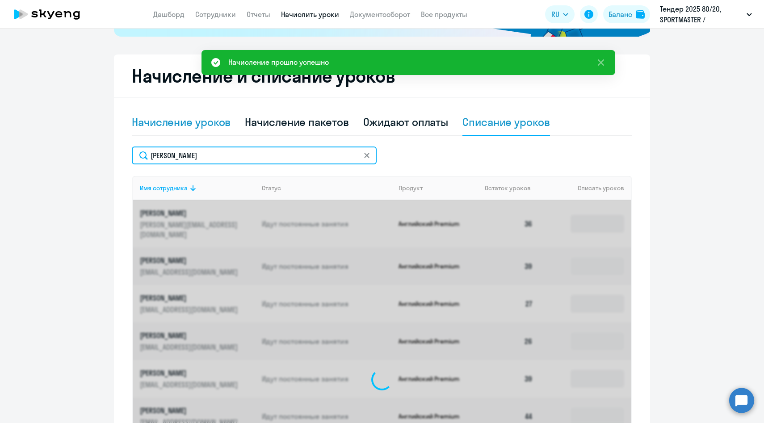
scroll to position [176, 0]
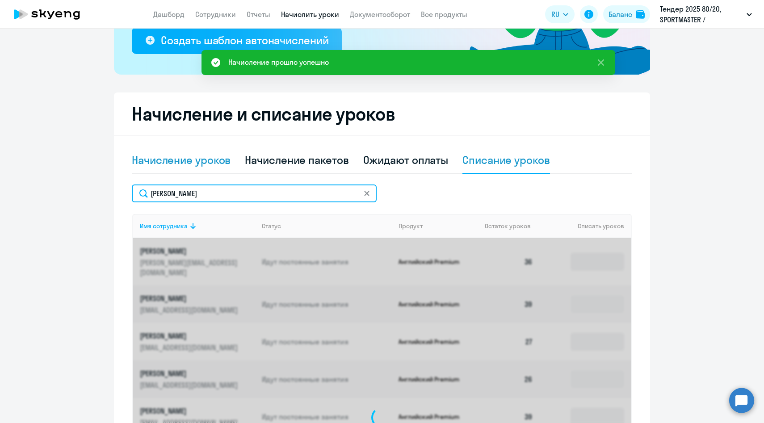
type input "[PERSON_NAME]"
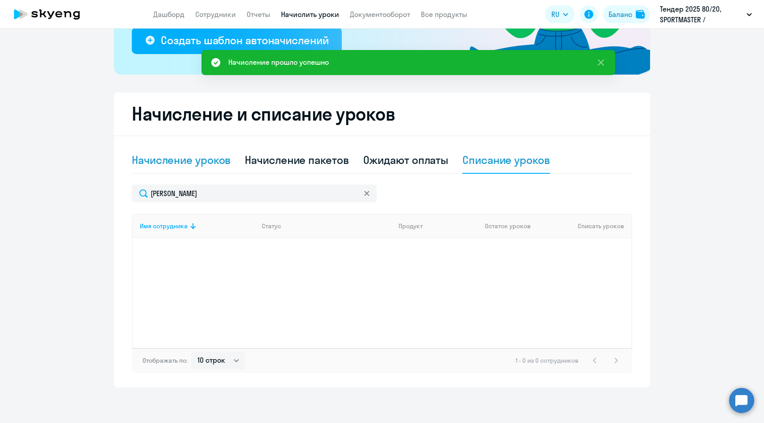
click at [191, 155] on div "Начисление уроков" at bounding box center [181, 160] width 99 height 14
select select "10"
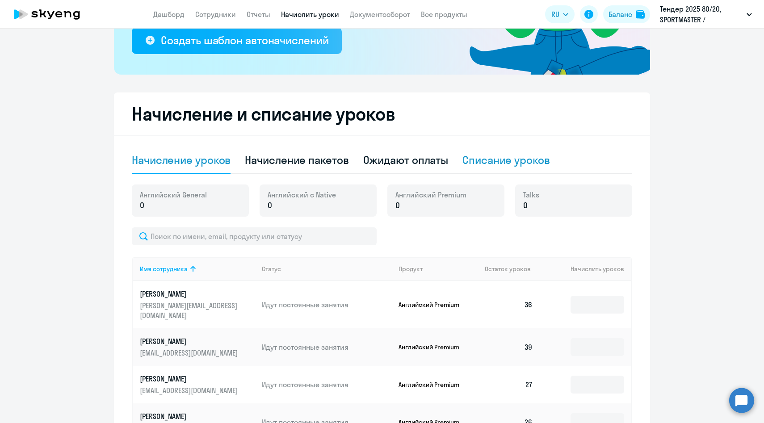
click at [513, 166] on div "Списание уроков" at bounding box center [506, 160] width 88 height 14
select select "10"
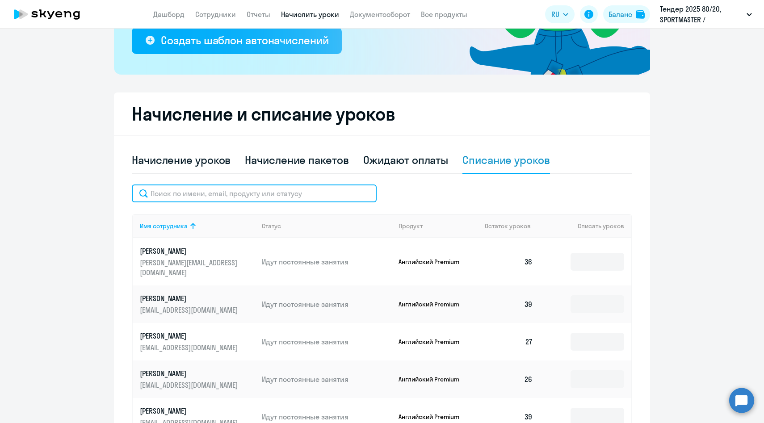
click at [203, 193] on input "text" at bounding box center [254, 194] width 245 height 18
paste input "[PERSON_NAME]"
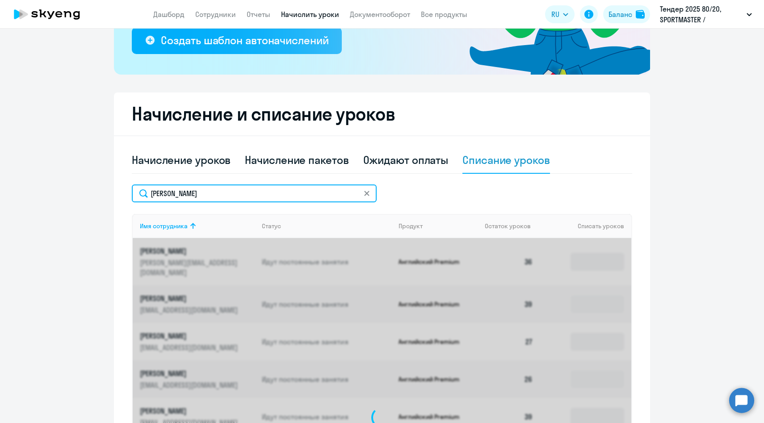
click at [190, 189] on input "[PERSON_NAME]" at bounding box center [254, 194] width 245 height 18
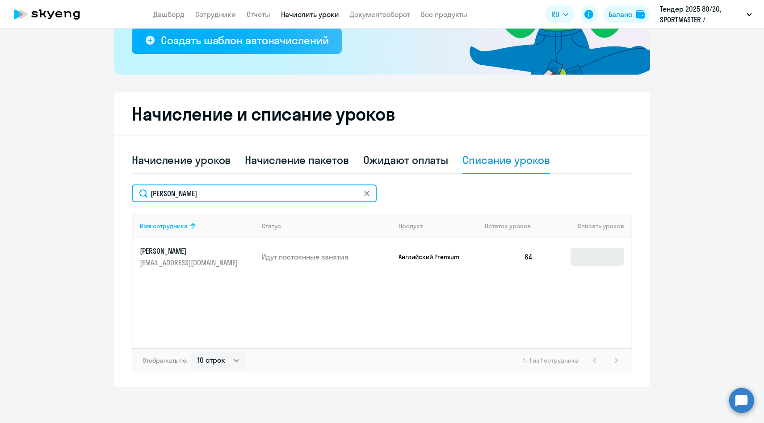
type input "[PERSON_NAME]"
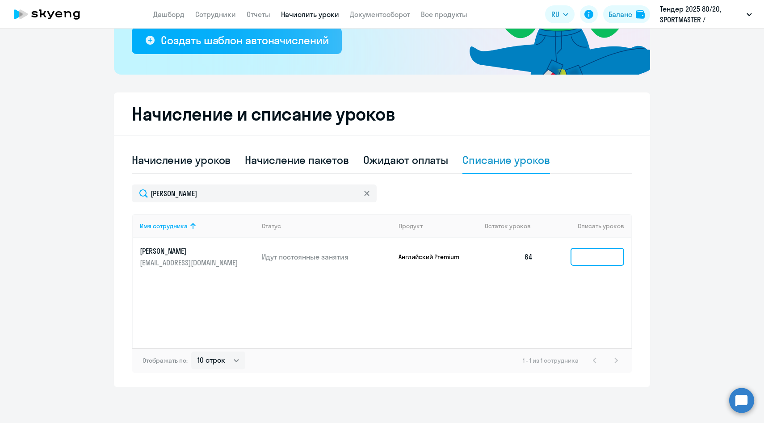
click at [599, 256] on input at bounding box center [598, 257] width 54 height 18
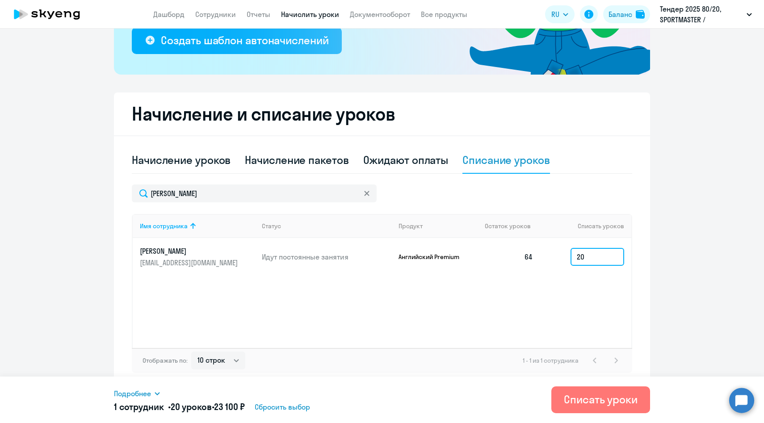
type input "20"
click at [120, 395] on span "Подробнее" at bounding box center [132, 393] width 37 height 11
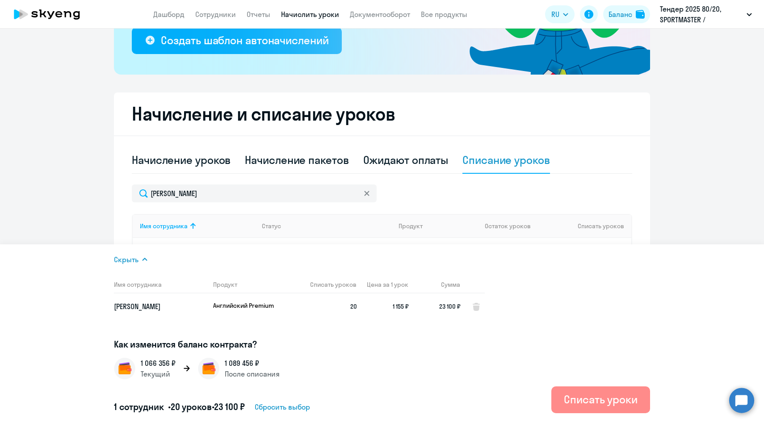
click at [594, 398] on div "Списать уроки" at bounding box center [601, 399] width 74 height 14
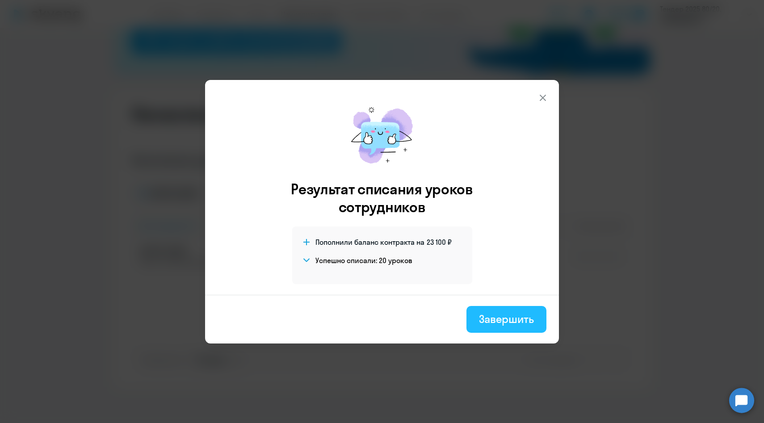
click at [488, 323] on div "Завершить" at bounding box center [506, 319] width 55 height 14
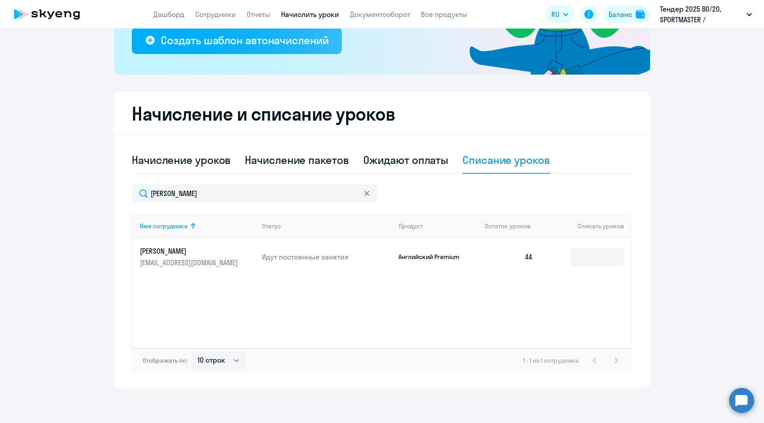
click at [179, 267] on p "[EMAIL_ADDRESS][DOMAIN_NAME]" at bounding box center [190, 263] width 100 height 10
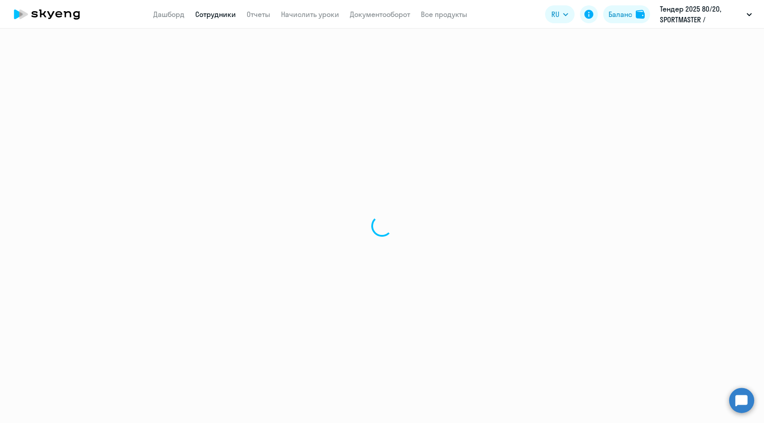
select select "english"
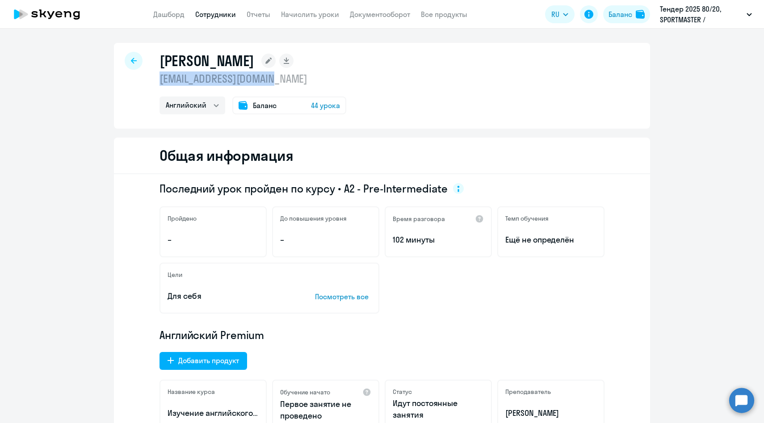
drag, startPoint x: 288, startPoint y: 83, endPoint x: 158, endPoint y: 83, distance: 130.5
click at [158, 83] on div "[PERSON_NAME] [EMAIL_ADDRESS][DOMAIN_NAME] Английский Баланс 44 урока" at bounding box center [382, 86] width 536 height 86
copy p "[EMAIL_ADDRESS][DOMAIN_NAME]"
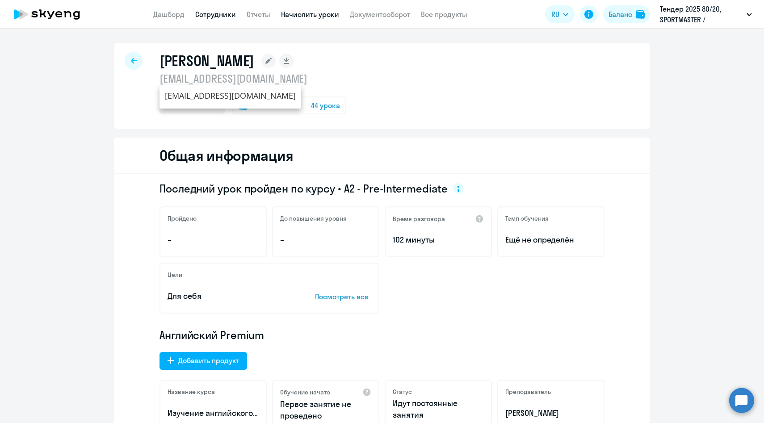
click at [302, 13] on link "Начислить уроки" at bounding box center [310, 14] width 58 height 9
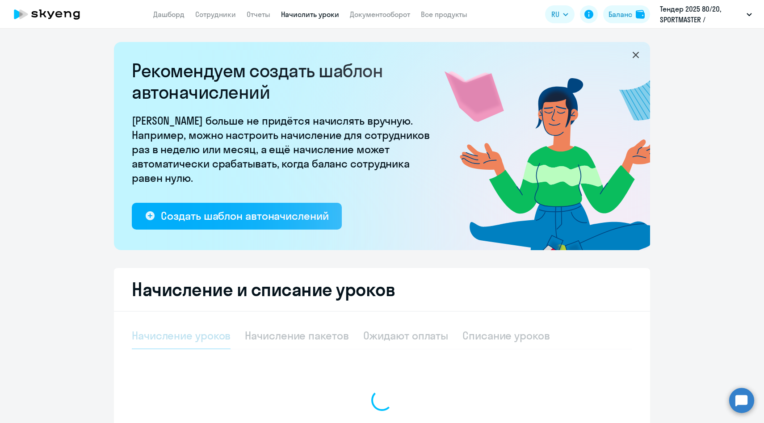
select select "10"
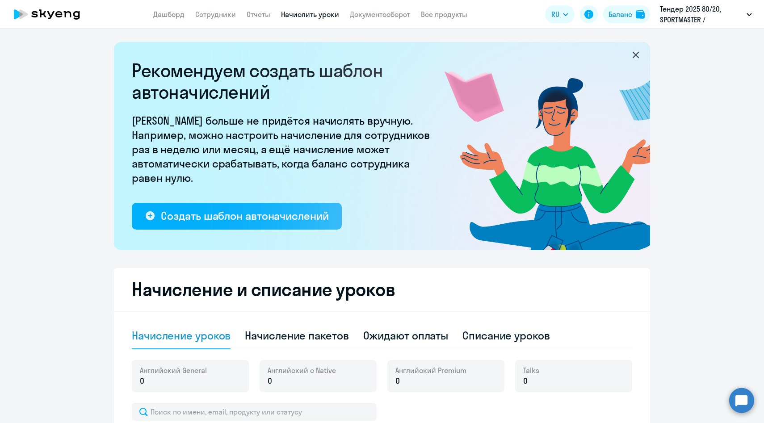
scroll to position [131, 0]
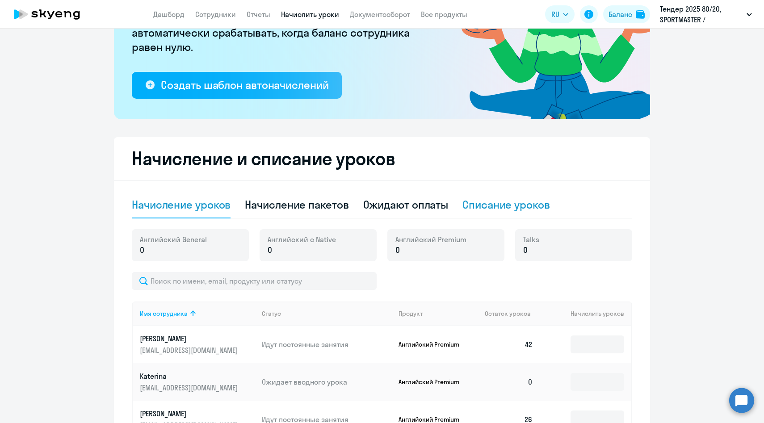
click at [494, 206] on div "Списание уроков" at bounding box center [506, 204] width 88 height 14
select select "10"
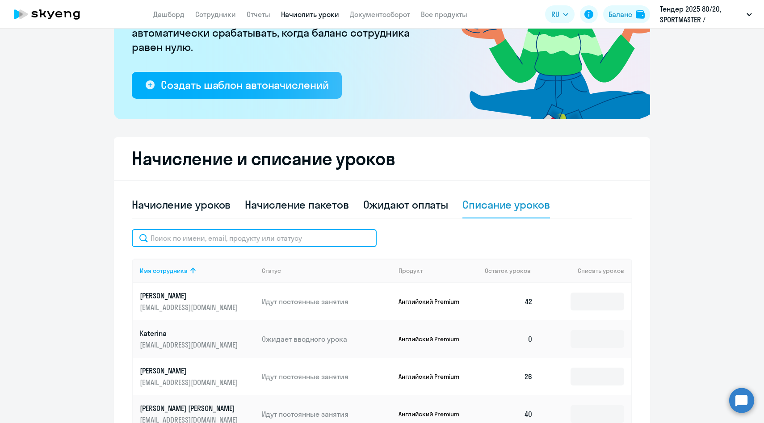
click at [257, 239] on input "text" at bounding box center [254, 238] width 245 height 18
paste input "[EMAIL_ADDRESS][DOMAIN_NAME]"
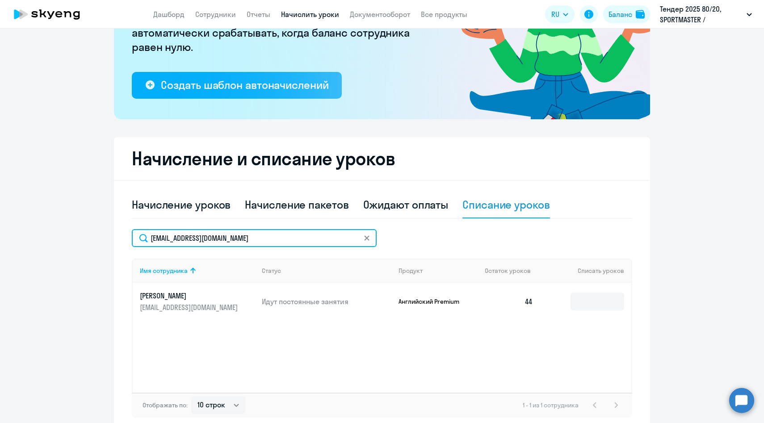
type input "[EMAIL_ADDRESS][DOMAIN_NAME]"
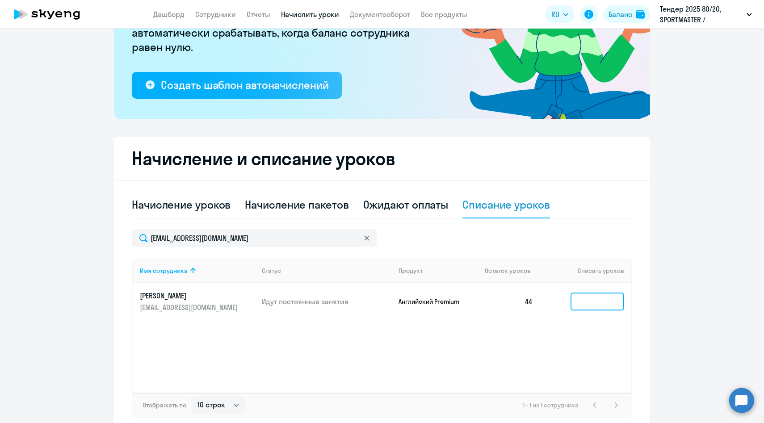
click at [586, 298] on input at bounding box center [598, 302] width 54 height 18
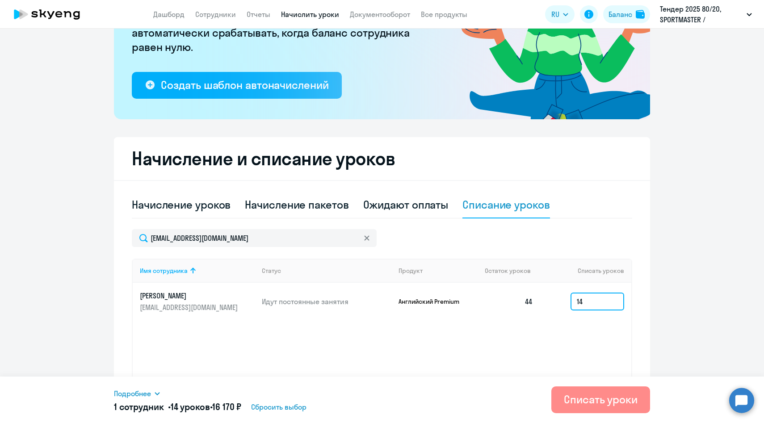
type input "14"
click at [613, 402] on div "Списать уроки" at bounding box center [601, 399] width 74 height 14
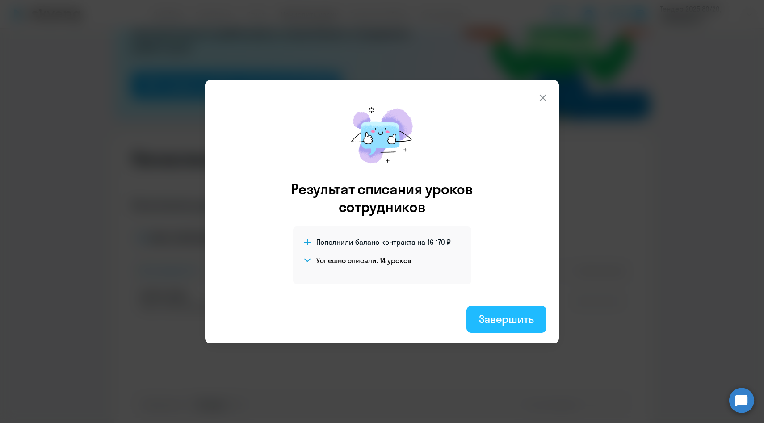
click at [480, 313] on div "Завершить" at bounding box center [506, 319] width 55 height 14
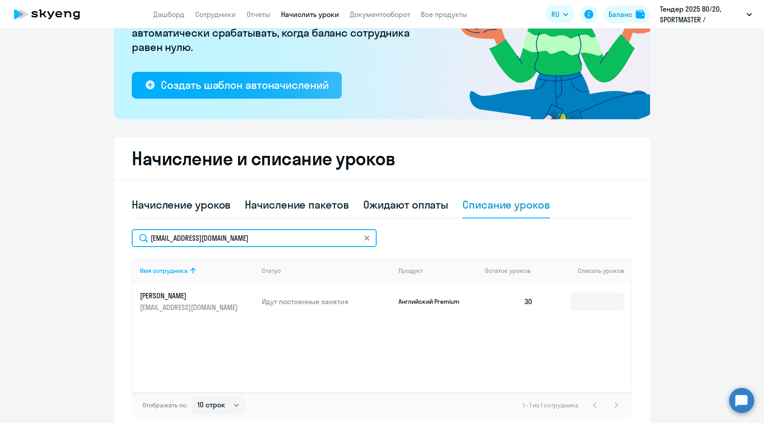
drag, startPoint x: 244, startPoint y: 238, endPoint x: 128, endPoint y: 237, distance: 115.7
click at [129, 238] on div "Начисление и списание уроков Начисление уроков Начисление пакетов Ожидают оплат…" at bounding box center [382, 284] width 536 height 295
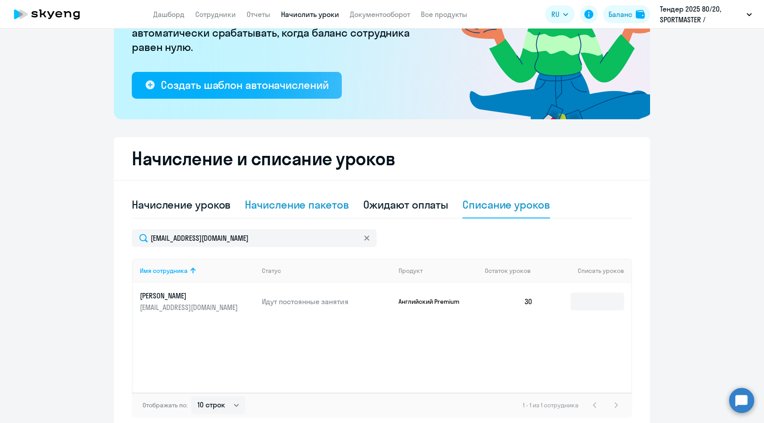
click at [278, 204] on div "Начисление пакетов" at bounding box center [297, 204] width 104 height 14
select select "10"
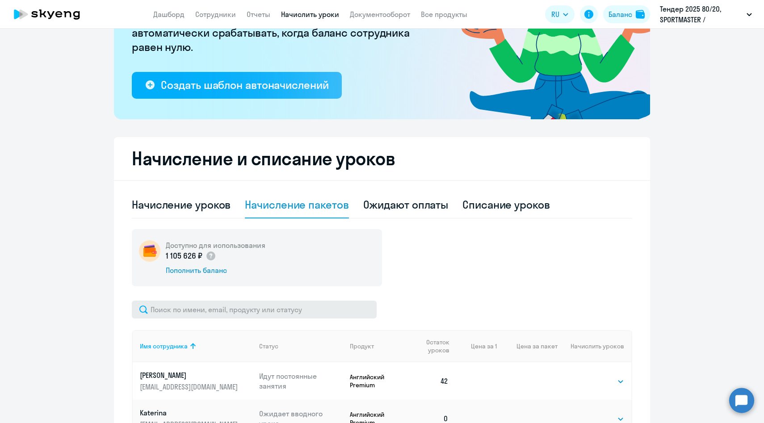
scroll to position [177, 0]
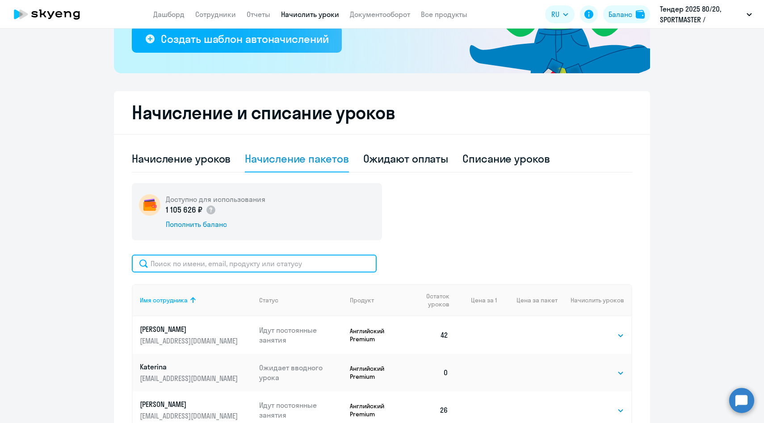
click at [223, 264] on input "text" at bounding box center [254, 264] width 245 height 18
paste input "[PERSON_NAME]"
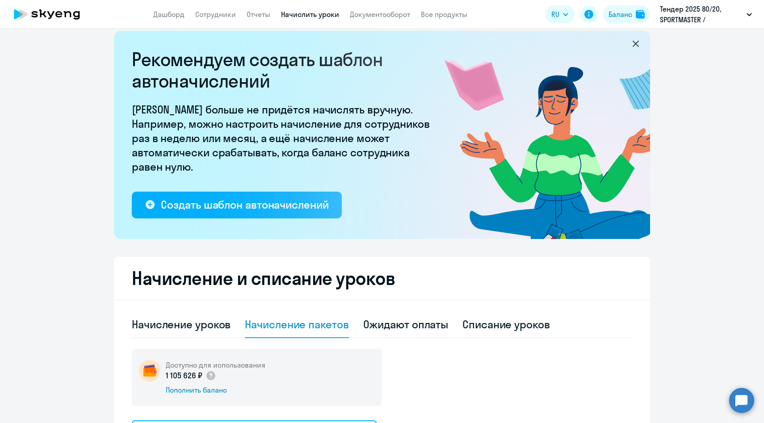
scroll to position [0, 0]
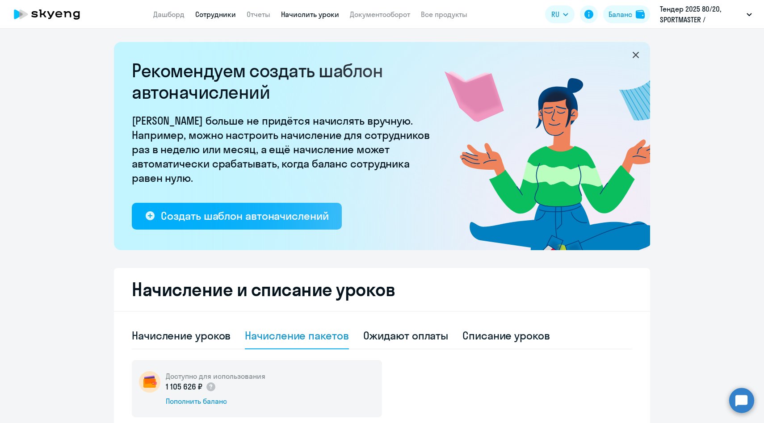
type input "[PERSON_NAME]"
click at [221, 17] on link "Сотрудники" at bounding box center [215, 14] width 41 height 9
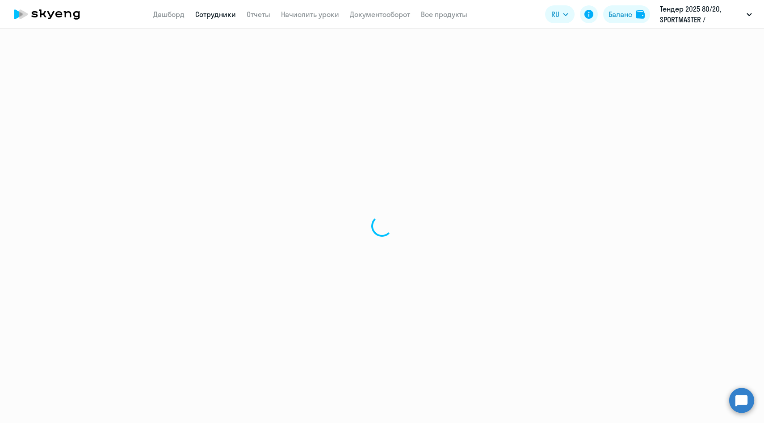
select select "30"
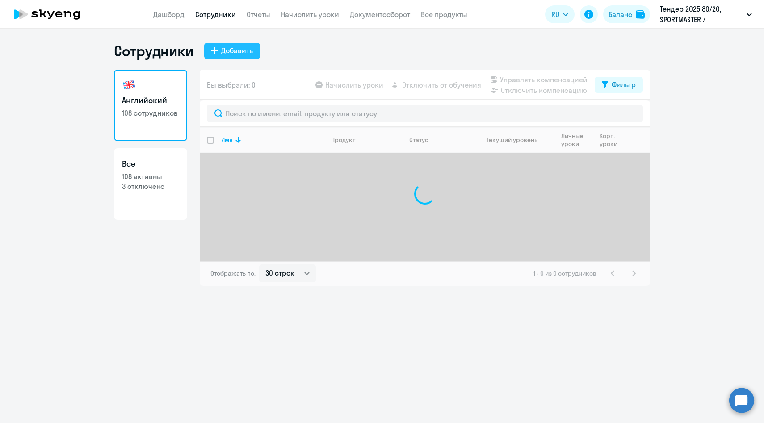
click at [238, 54] on div "Добавить" at bounding box center [237, 50] width 32 height 11
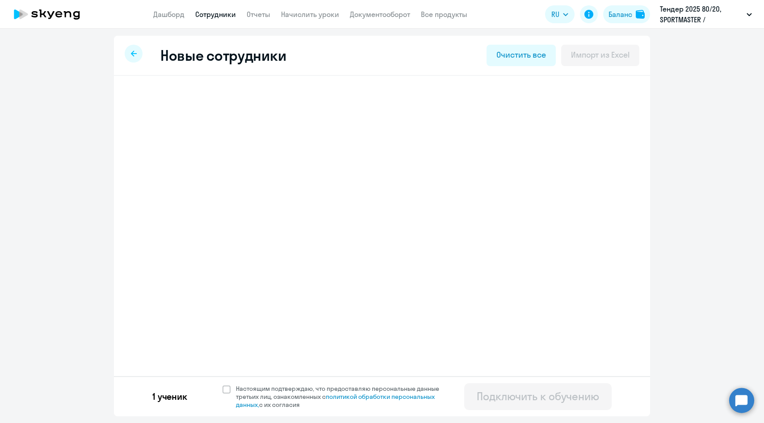
select select "english_adult_not_native_speaker_premium"
select select "3"
click at [552, 101] on icon at bounding box center [553, 101] width 7 height 8
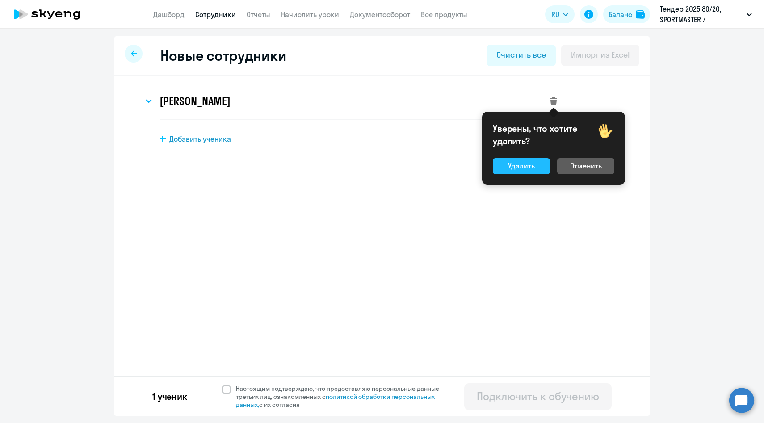
click at [525, 172] on button "Удалить" at bounding box center [521, 166] width 57 height 16
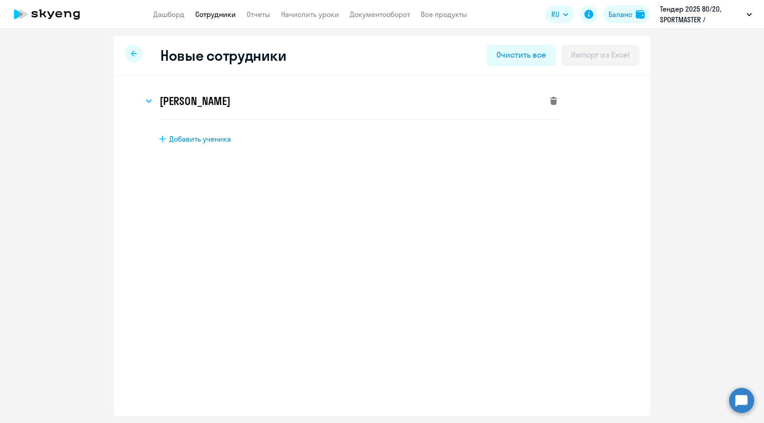
select select "english_adult_not_native_speaker"
select select "3"
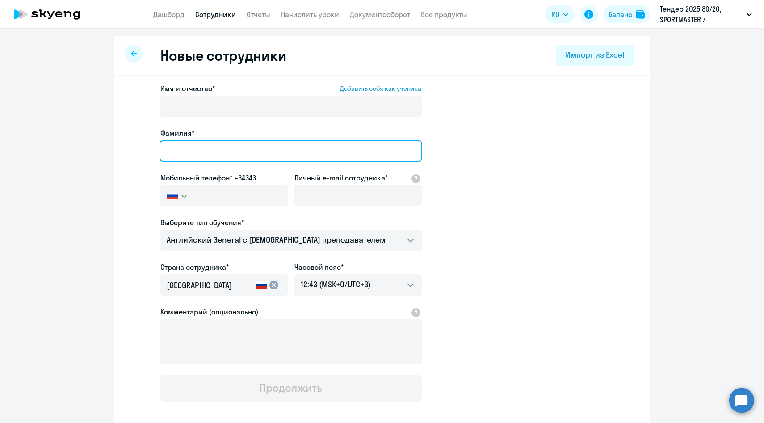
click at [228, 152] on input "Фамилия*" at bounding box center [291, 150] width 263 height 21
paste input "[PERSON_NAME]"
type input "[PERSON_NAME]"
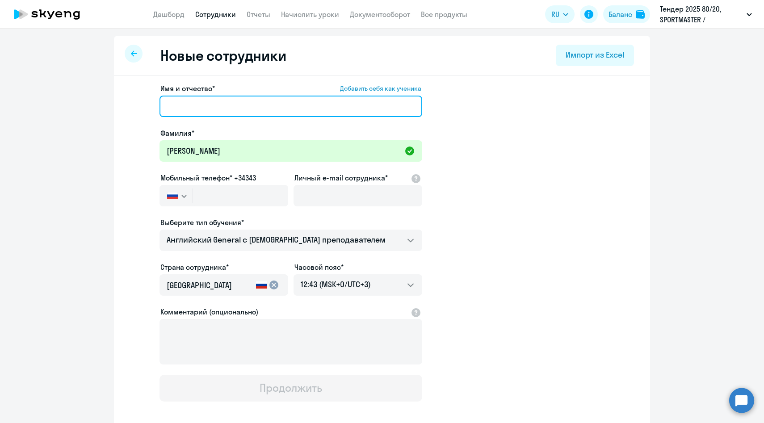
click at [247, 108] on input "Имя и отчество* Добавить себя как ученика" at bounding box center [291, 106] width 263 height 21
paste input "Виктория"
type input "Виктория"
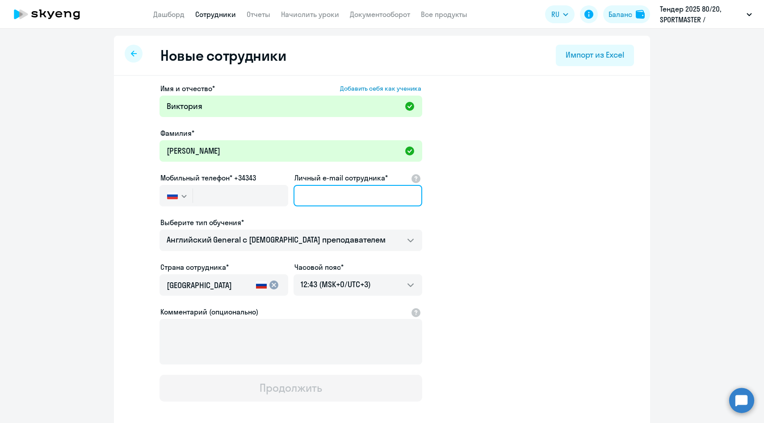
click at [323, 200] on input "Личный e-mail сотрудника*" at bounding box center [358, 195] width 129 height 21
paste input "[EMAIL_ADDRESS][DOMAIN_NAME]"
type input "[EMAIL_ADDRESS][DOMAIN_NAME]"
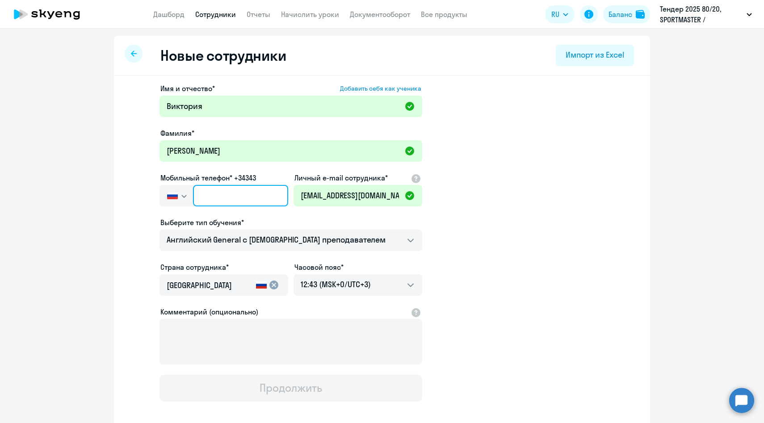
click at [217, 197] on input "text" at bounding box center [240, 195] width 95 height 21
paste input "[PHONE_NUMBER]"
type input "[PHONE_NUMBER]"
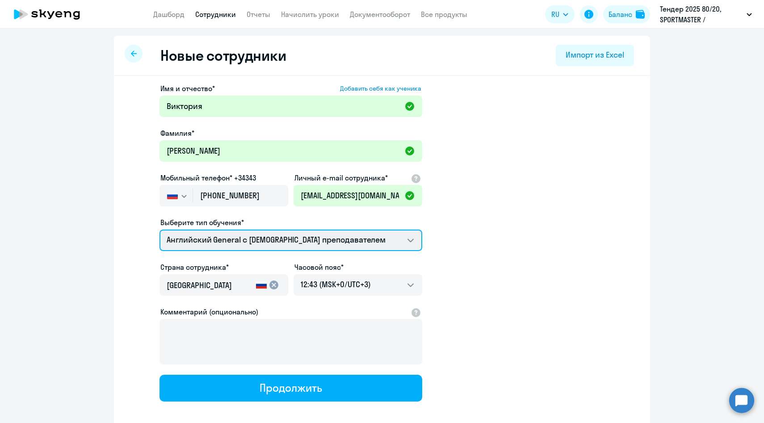
click at [218, 243] on select "Английский General с [DEMOGRAPHIC_DATA] преподавателем Премиум [DEMOGRAPHIC_DAT…" at bounding box center [291, 240] width 263 height 21
select select "english_adult_not_native_speaker_premium"
click at [160, 230] on select "Английский General с [DEMOGRAPHIC_DATA] преподавателем Премиум [DEMOGRAPHIC_DAT…" at bounding box center [291, 240] width 263 height 21
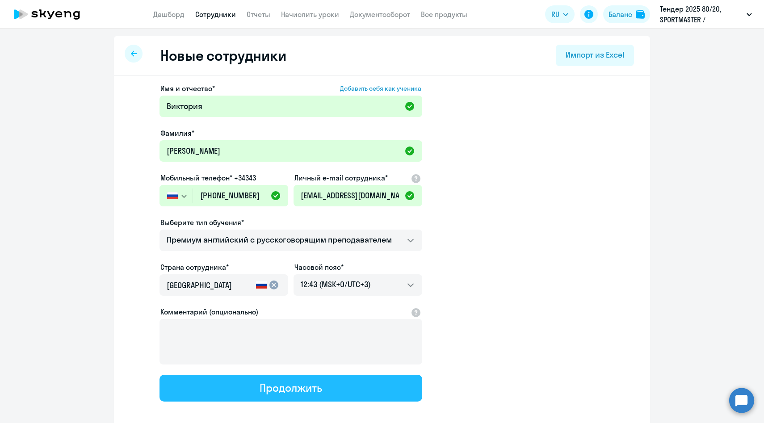
click at [246, 394] on button "Продолжить" at bounding box center [291, 388] width 263 height 27
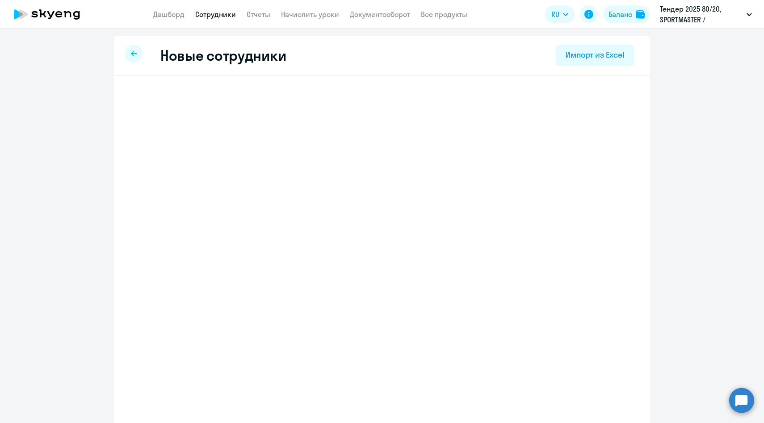
select select "english_adult_not_native_speaker_premium"
select select "3"
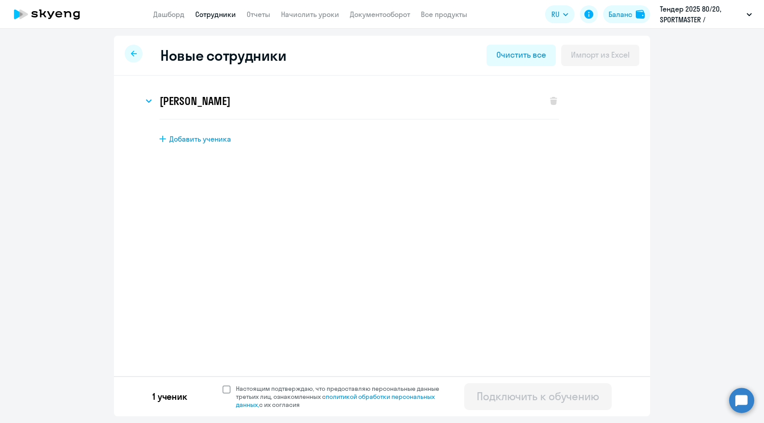
click at [259, 393] on span "Настоящим подтверждаю, что предоставляю персональные данные третьих лиц, ознако…" at bounding box center [343, 397] width 214 height 24
click at [223, 385] on input "Настоящим подтверждаю, что предоставляю персональные данные третьих лиц, ознако…" at bounding box center [222, 384] width 0 height 0
checkbox input "true"
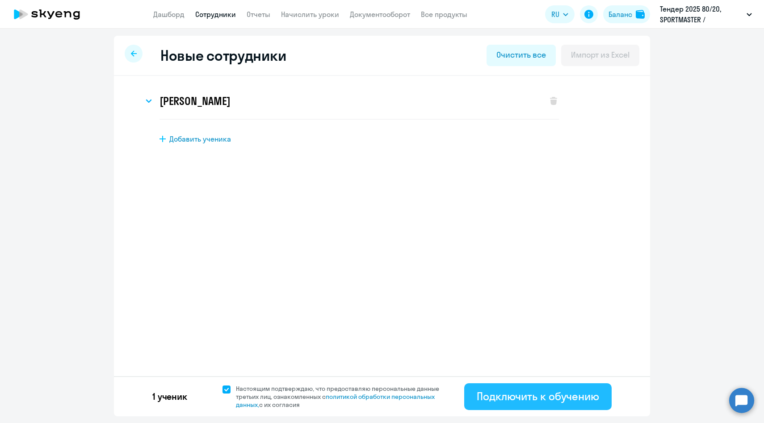
click at [481, 392] on div "Подключить к обучению" at bounding box center [538, 396] width 122 height 14
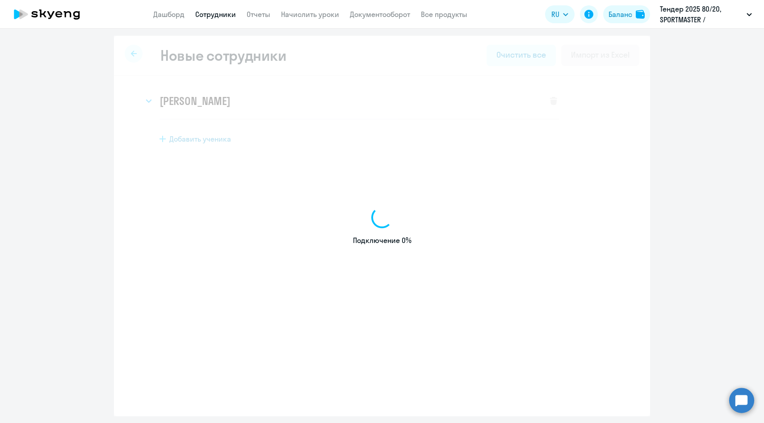
select select "english_adult_not_native_speaker"
select select "3"
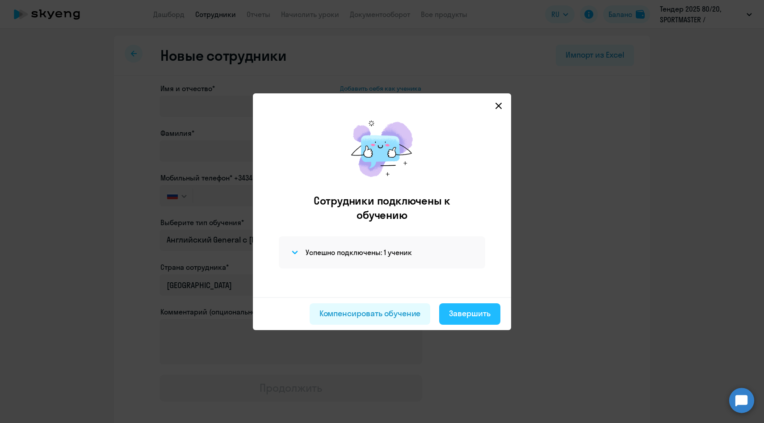
click at [461, 315] on div "Завершить" at bounding box center [470, 314] width 42 height 12
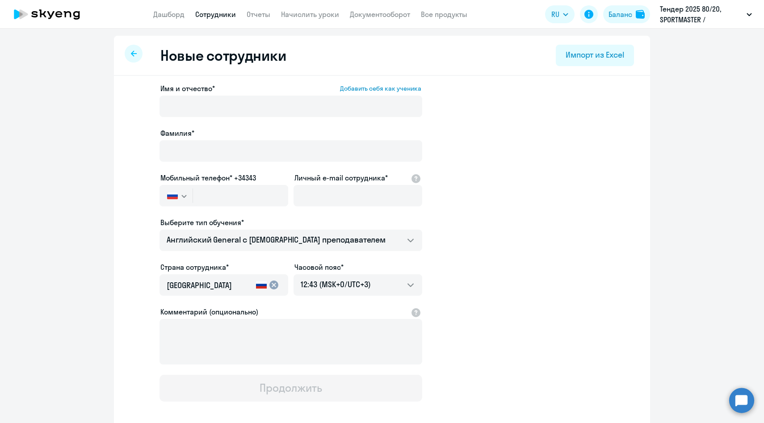
select select "30"
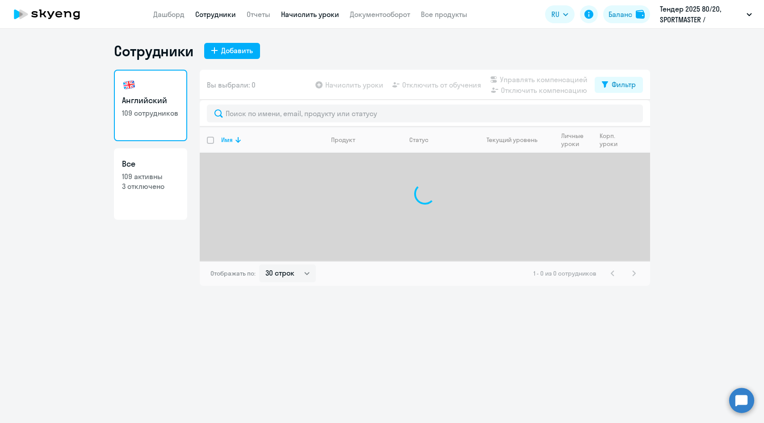
click at [323, 15] on link "Начислить уроки" at bounding box center [310, 14] width 58 height 9
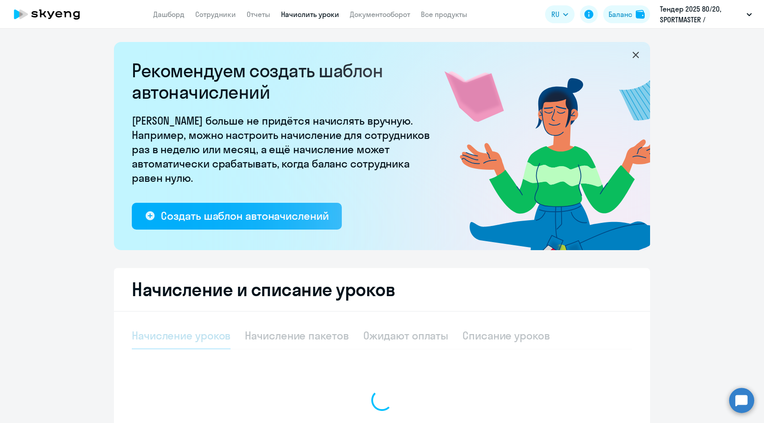
select select "10"
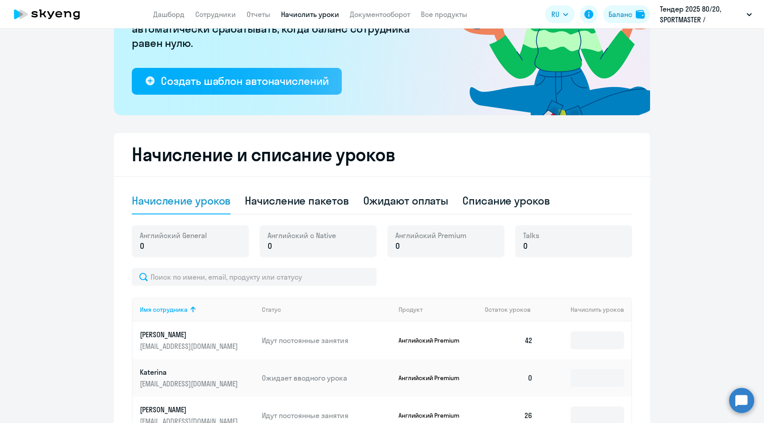
scroll to position [151, 0]
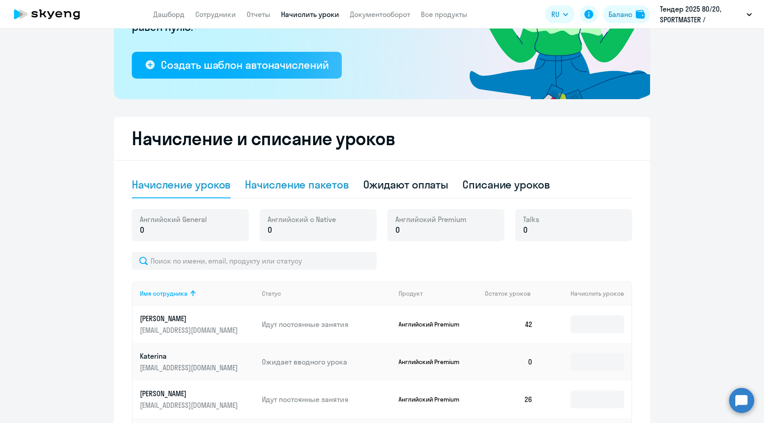
click at [285, 185] on div "Начисление пакетов" at bounding box center [297, 184] width 104 height 14
select select "10"
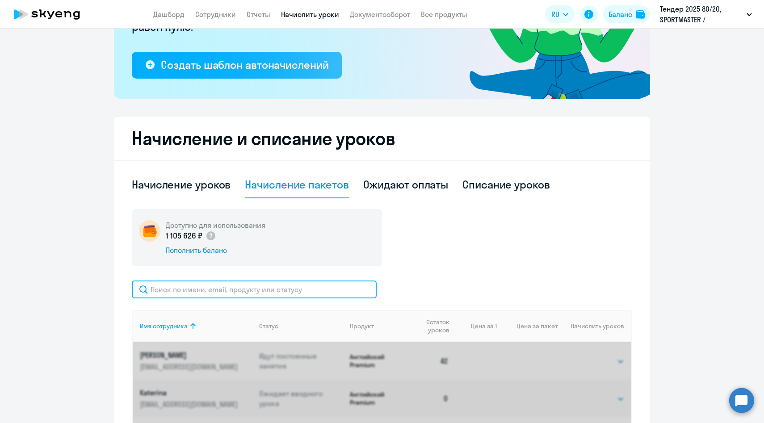
click at [228, 287] on input "text" at bounding box center [254, 290] width 245 height 18
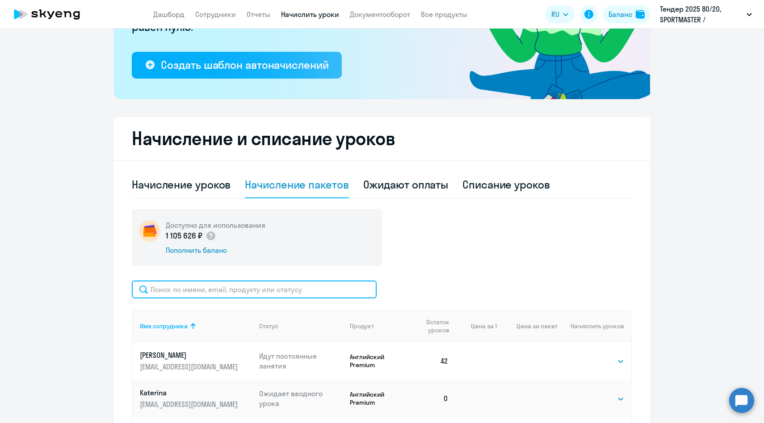
paste input "7 985 367 11 65"
type input "7 985 367 11 65"
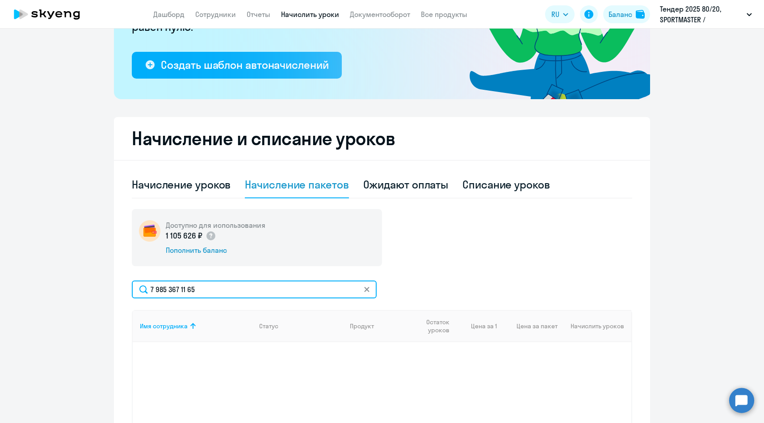
drag, startPoint x: 211, startPoint y: 292, endPoint x: 119, endPoint y: 287, distance: 92.6
click at [119, 287] on div "Начисление и списание уроков Начисление уроков Начисление пакетов Ожидают оплат…" at bounding box center [382, 300] width 536 height 366
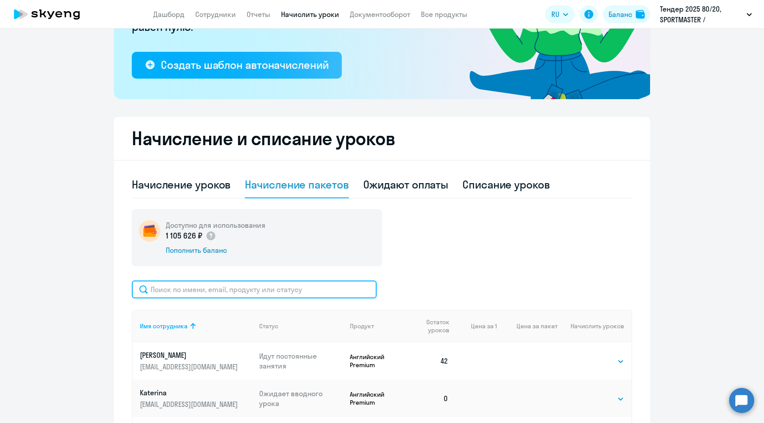
paste input "[EMAIL_ADDRESS][DOMAIN_NAME]"
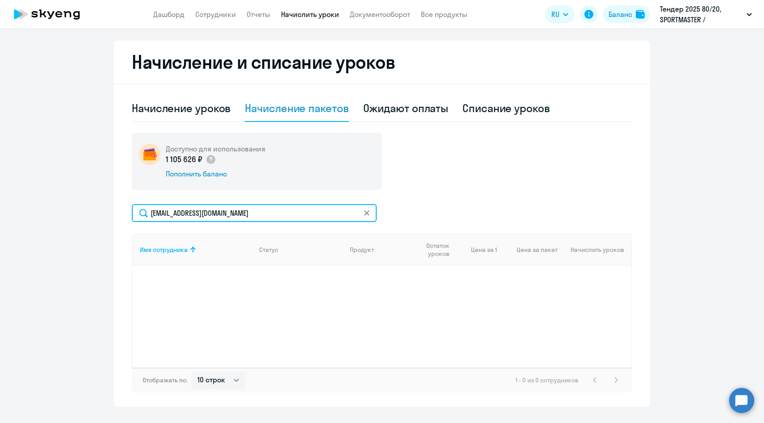
scroll to position [230, 0]
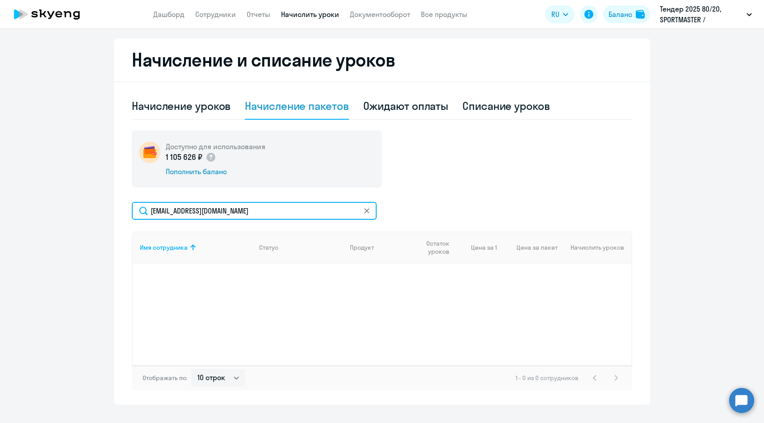
drag, startPoint x: 238, startPoint y: 214, endPoint x: 130, endPoint y: 210, distance: 107.8
click at [131, 210] on div "Начисление и списание уроков Начисление уроков Начисление пакетов Ожидают оплат…" at bounding box center [382, 221] width 536 height 366
paste input "[PERSON_NAME]"
type input "[PERSON_NAME][EMAIL_ADDRESS][DOMAIN_NAME]"
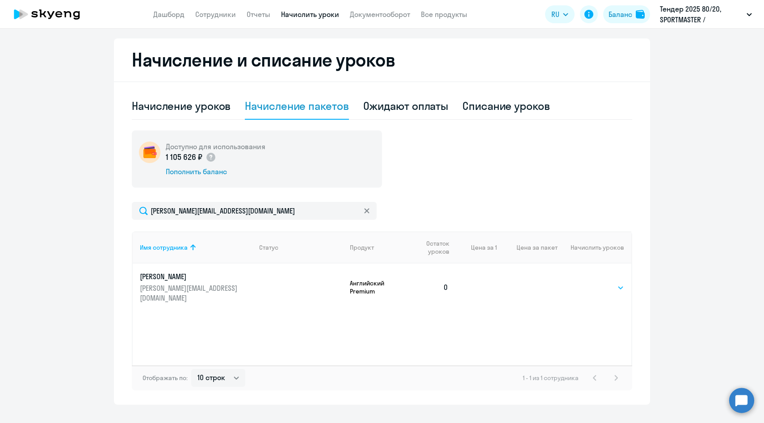
click at [597, 283] on select "Выбрать 4 6 8 14 16 32 64 96 128" at bounding box center [606, 287] width 37 height 11
select select "32"
click at [588, 282] on select "Выбрать 4 6 8 14 16 32 64 96 128" at bounding box center [606, 287] width 37 height 11
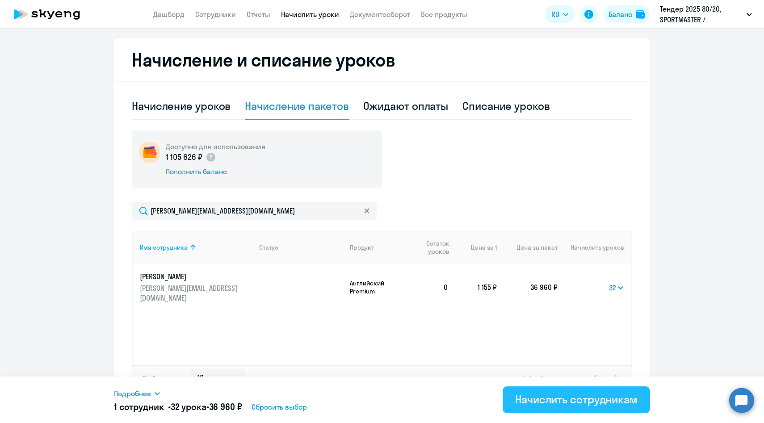
click at [559, 404] on div "Начислить сотрудникам" at bounding box center [576, 399] width 122 height 14
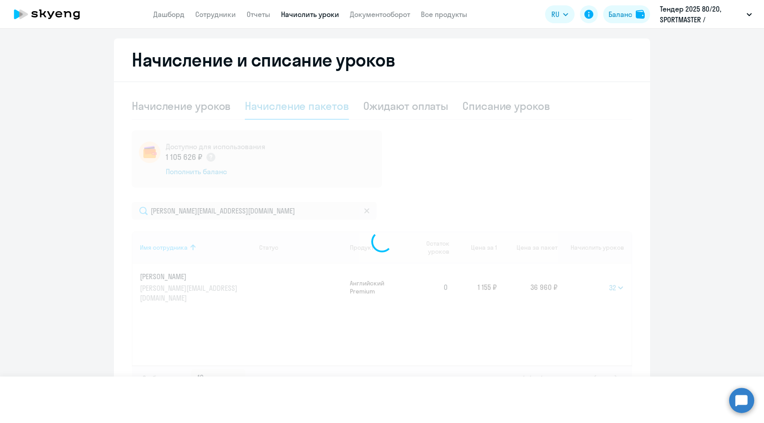
select select
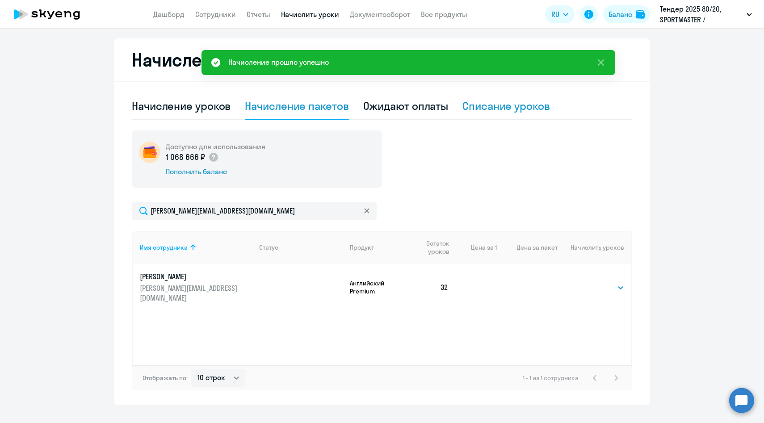
click at [500, 113] on div "Списание уроков" at bounding box center [506, 106] width 88 height 14
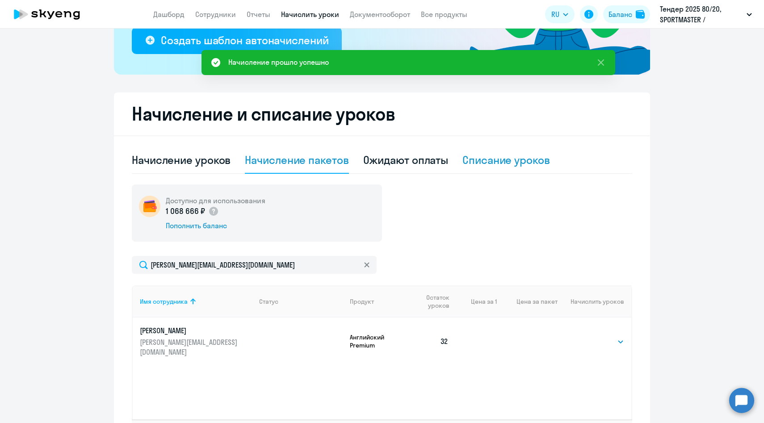
select select "10"
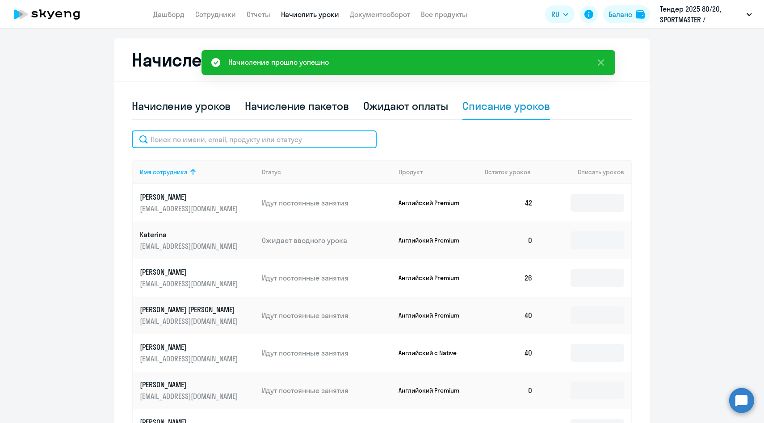
click at [239, 139] on input "text" at bounding box center [254, 139] width 245 height 18
paste input "[PERSON_NAME][EMAIL_ADDRESS][DOMAIN_NAME]"
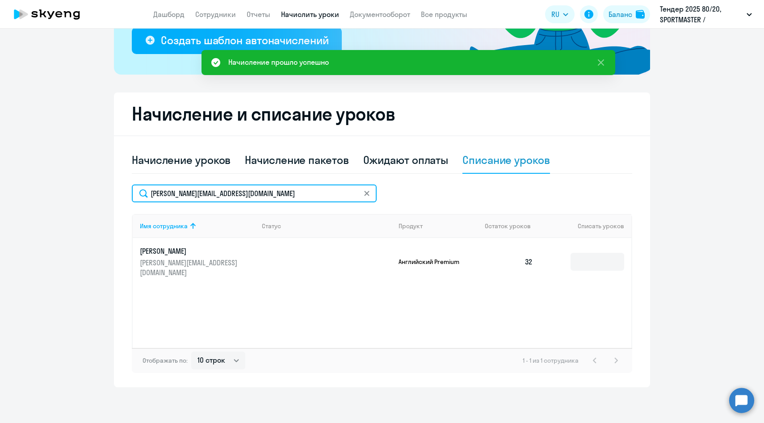
scroll to position [176, 0]
type input "[PERSON_NAME][EMAIL_ADDRESS][DOMAIN_NAME]"
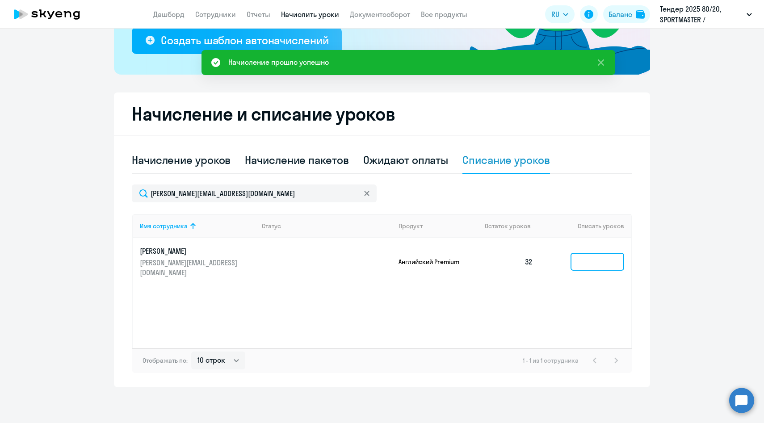
click at [583, 263] on input at bounding box center [598, 262] width 54 height 18
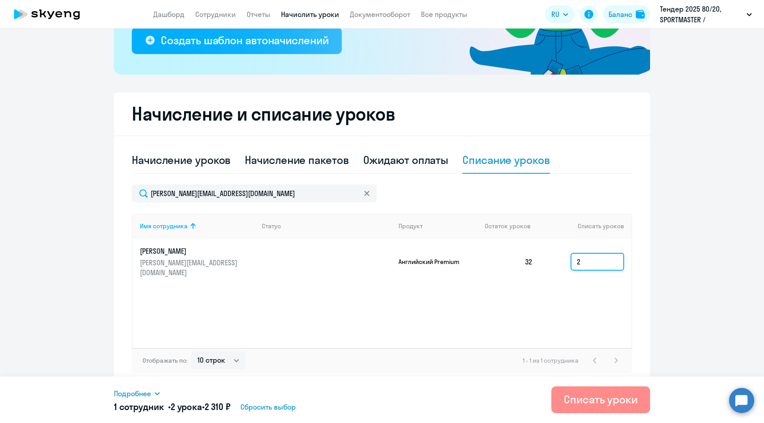
type input "2"
click at [580, 400] on div "Списать уроки" at bounding box center [601, 399] width 74 height 14
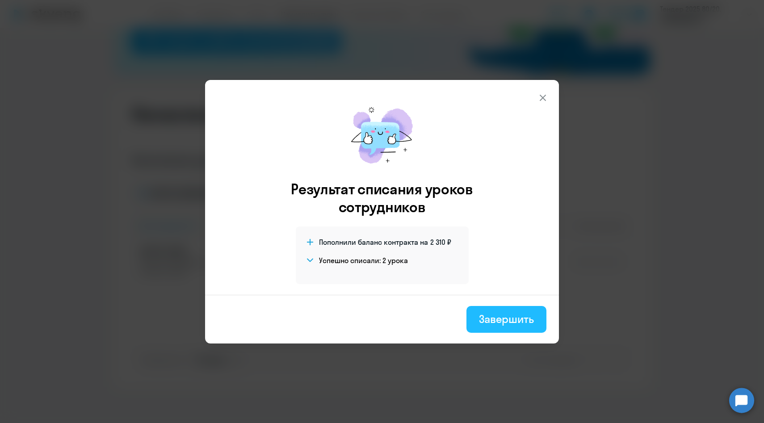
click at [499, 313] on div "Завершить" at bounding box center [506, 319] width 55 height 14
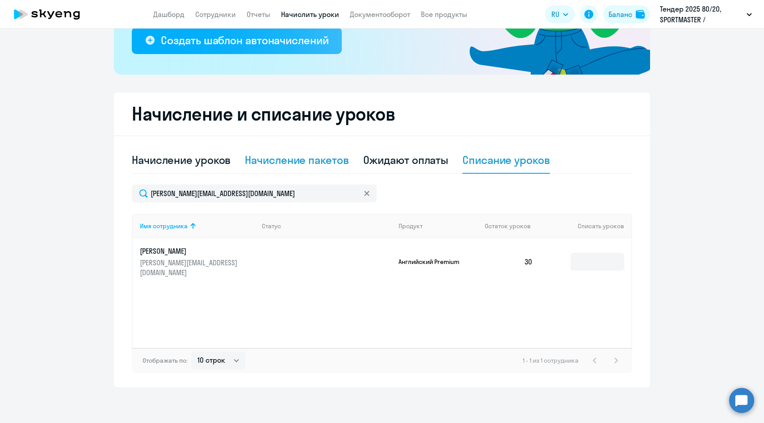
click at [277, 160] on div "Начисление пакетов" at bounding box center [297, 160] width 104 height 14
select select "10"
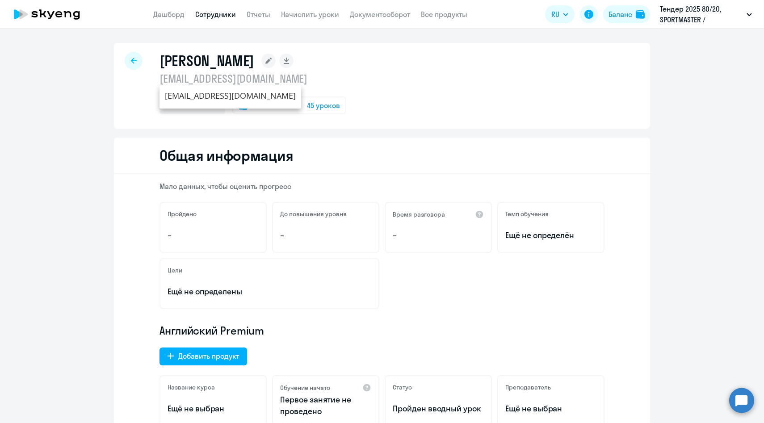
select select "english"
click at [300, 15] on link "Начислить уроки" at bounding box center [310, 14] width 58 height 9
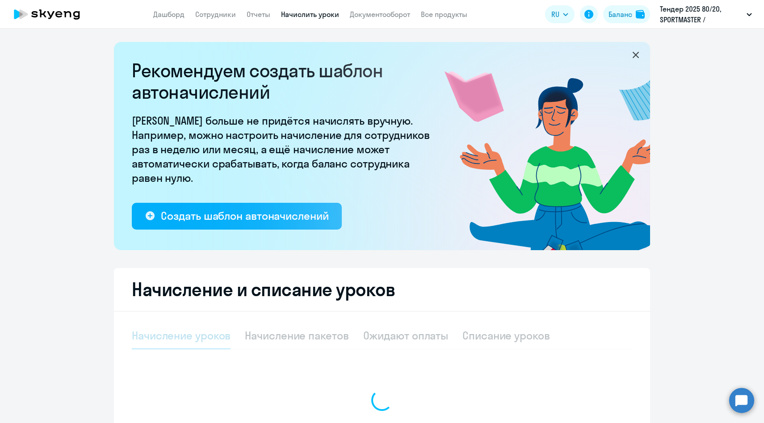
select select "10"
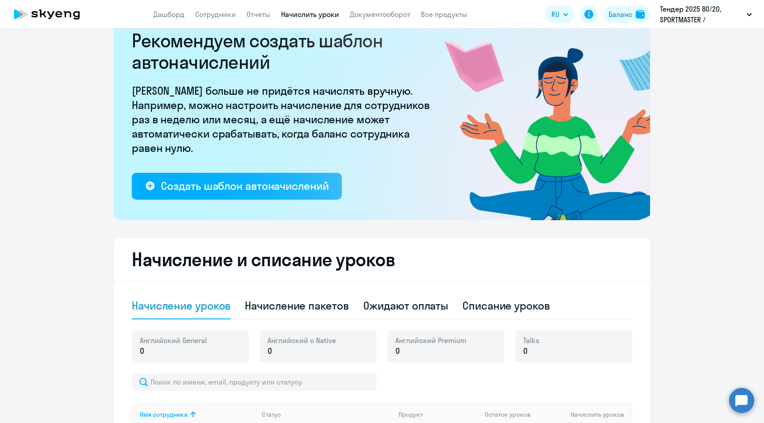
scroll to position [151, 0]
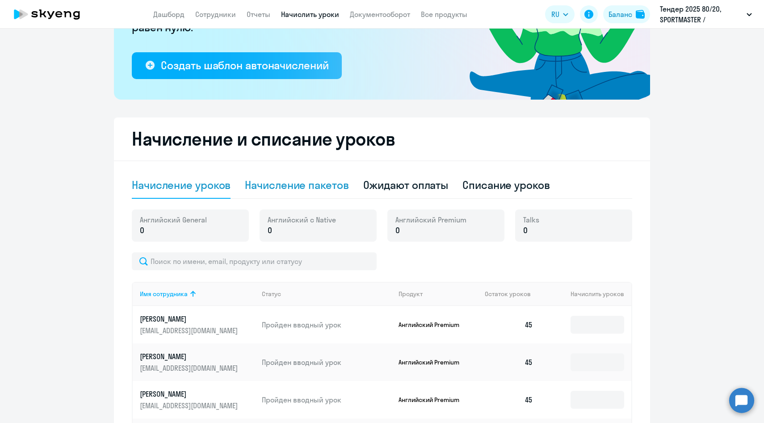
click at [285, 185] on div "Начисление пакетов" at bounding box center [297, 185] width 104 height 14
select select "10"
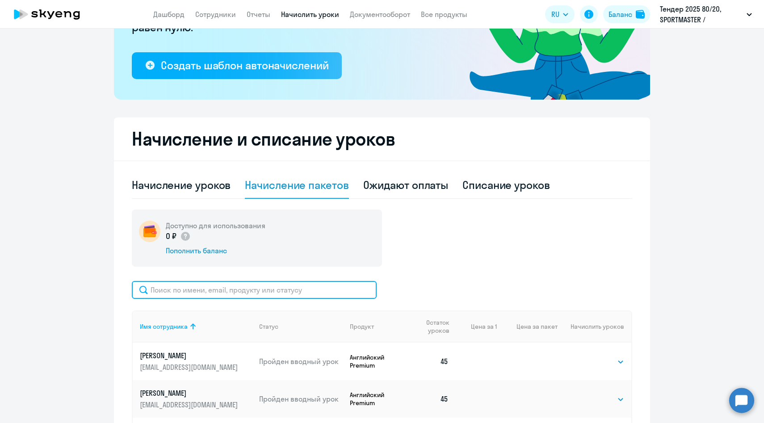
click at [226, 294] on input "text" at bounding box center [254, 290] width 245 height 18
